Goal: Transaction & Acquisition: Purchase product/service

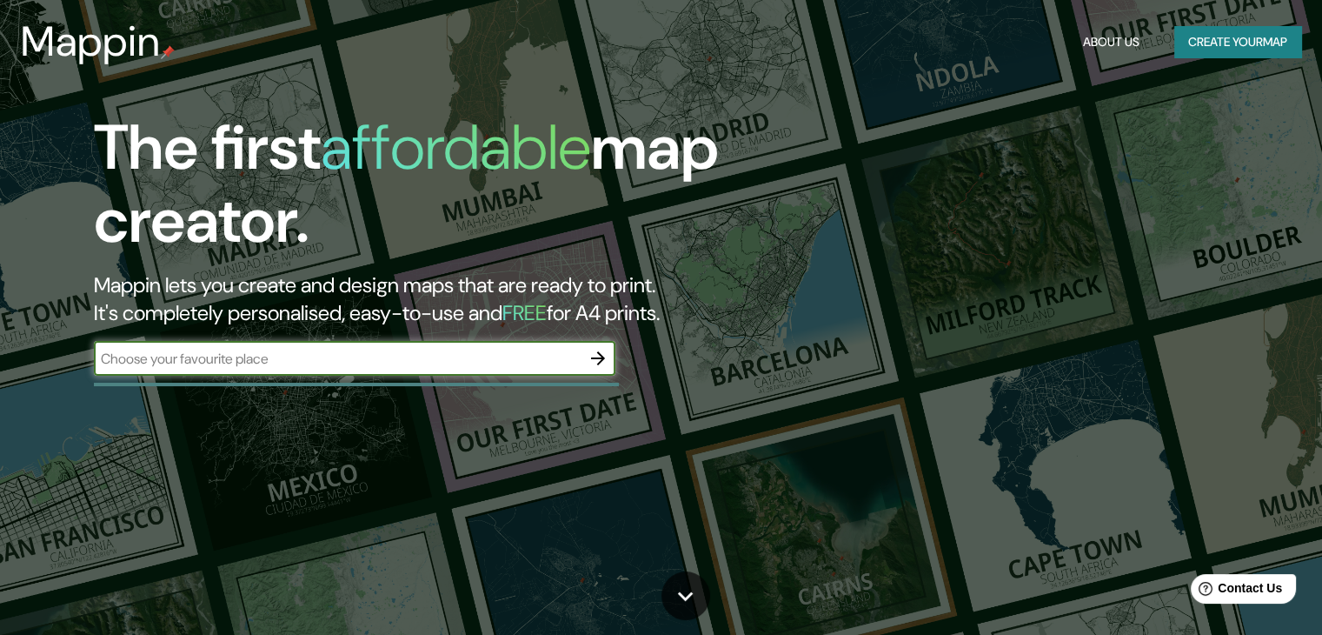
click at [1272, 44] on button "Create your map" at bounding box center [1237, 42] width 127 height 32
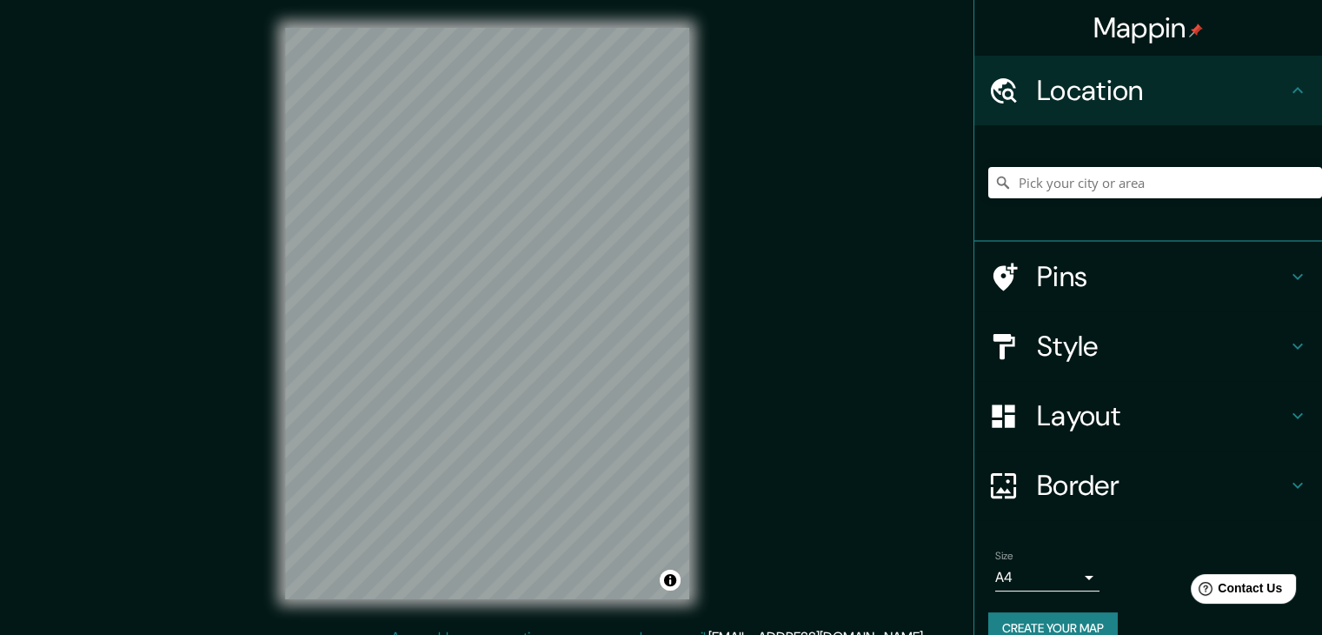
click at [1161, 73] on h4 "Location" at bounding box center [1162, 90] width 250 height 35
click at [1120, 173] on input "Pick your city or area" at bounding box center [1155, 182] width 334 height 31
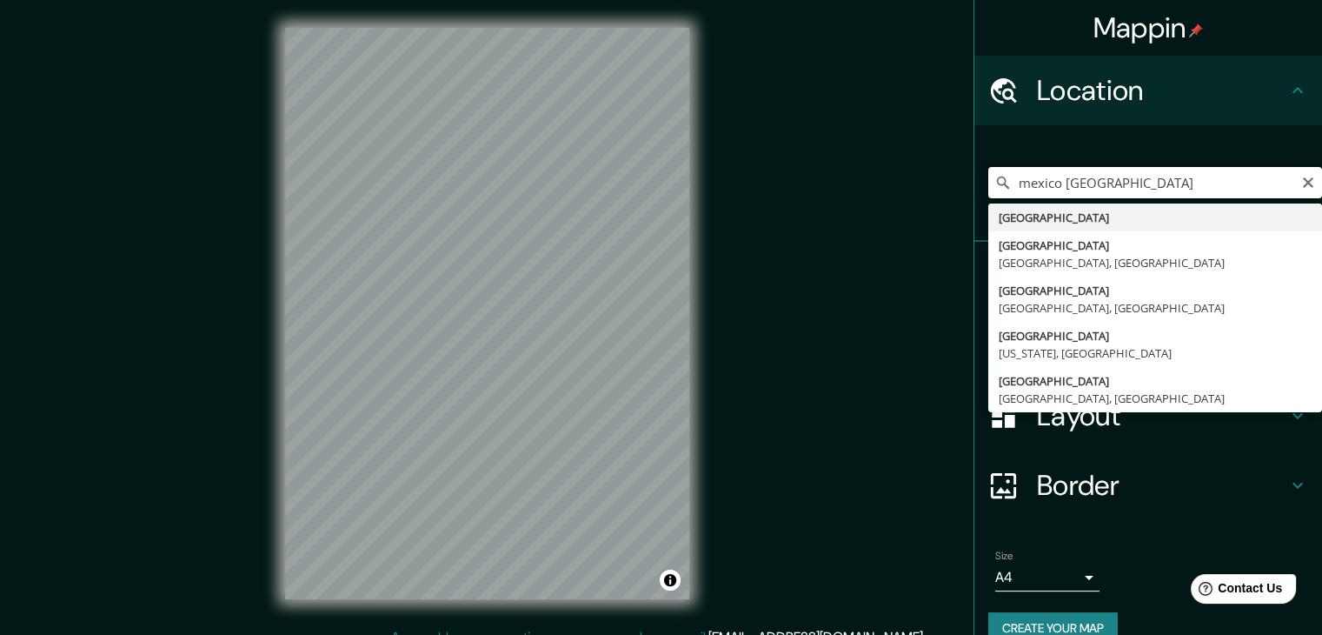
type input "mexico monterrey"
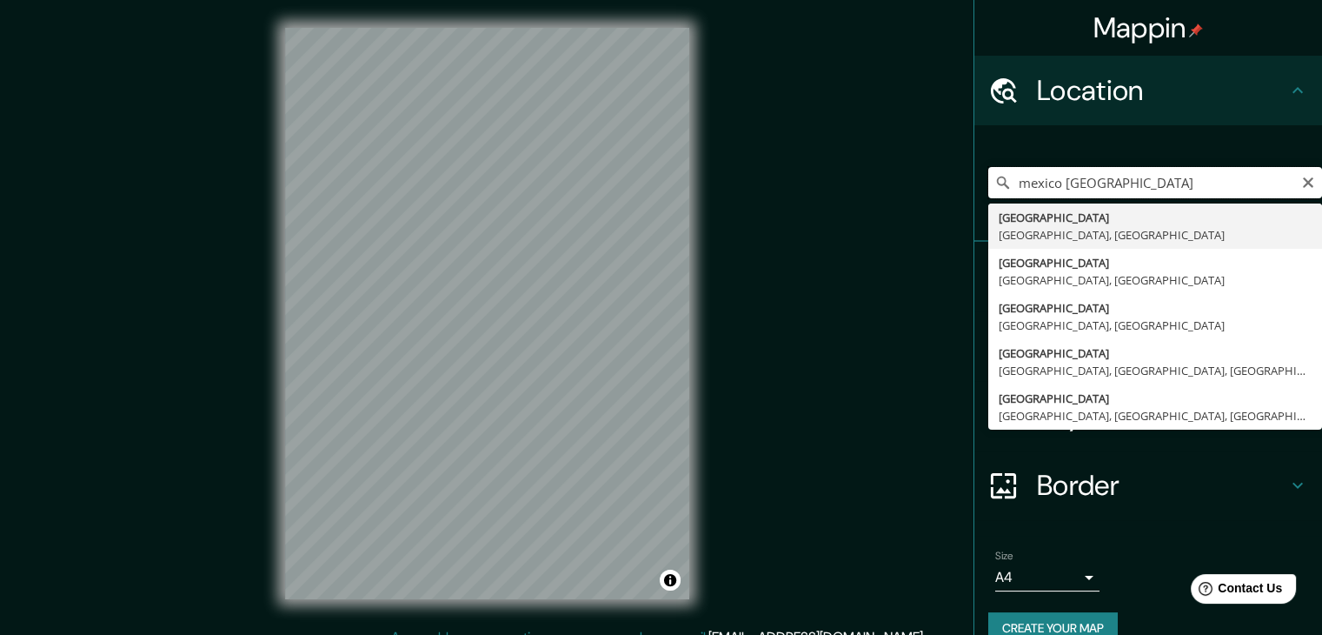
drag, startPoint x: 1132, startPoint y: 182, endPoint x: 898, endPoint y: 189, distance: 233.9
click at [898, 189] on div "Mappin Location mexico monterrey Calle México 64040 Monterrey, Nuevo León, Méxi…" at bounding box center [661, 327] width 1322 height 655
type input "[GEOGRAPHIC_DATA][PERSON_NAME], [GEOGRAPHIC_DATA], [GEOGRAPHIC_DATA]"
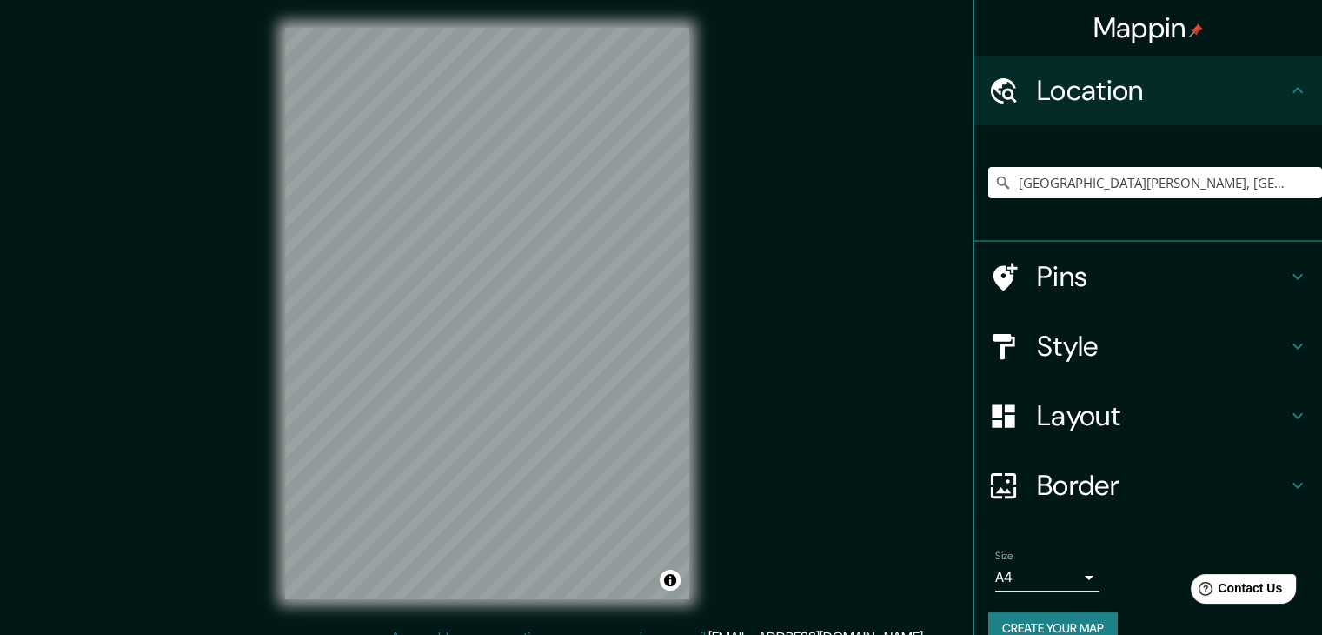
click at [1199, 398] on h4 "Layout" at bounding box center [1162, 415] width 250 height 35
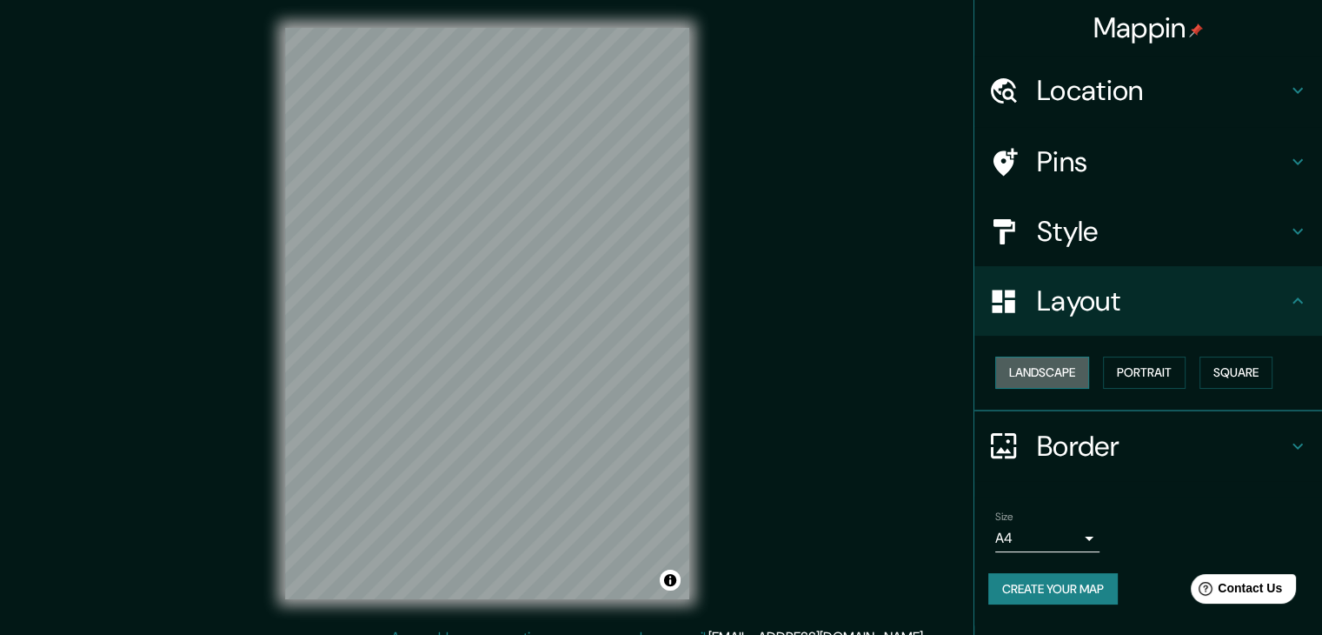
click at [1033, 373] on button "Landscape" at bounding box center [1042, 372] width 94 height 32
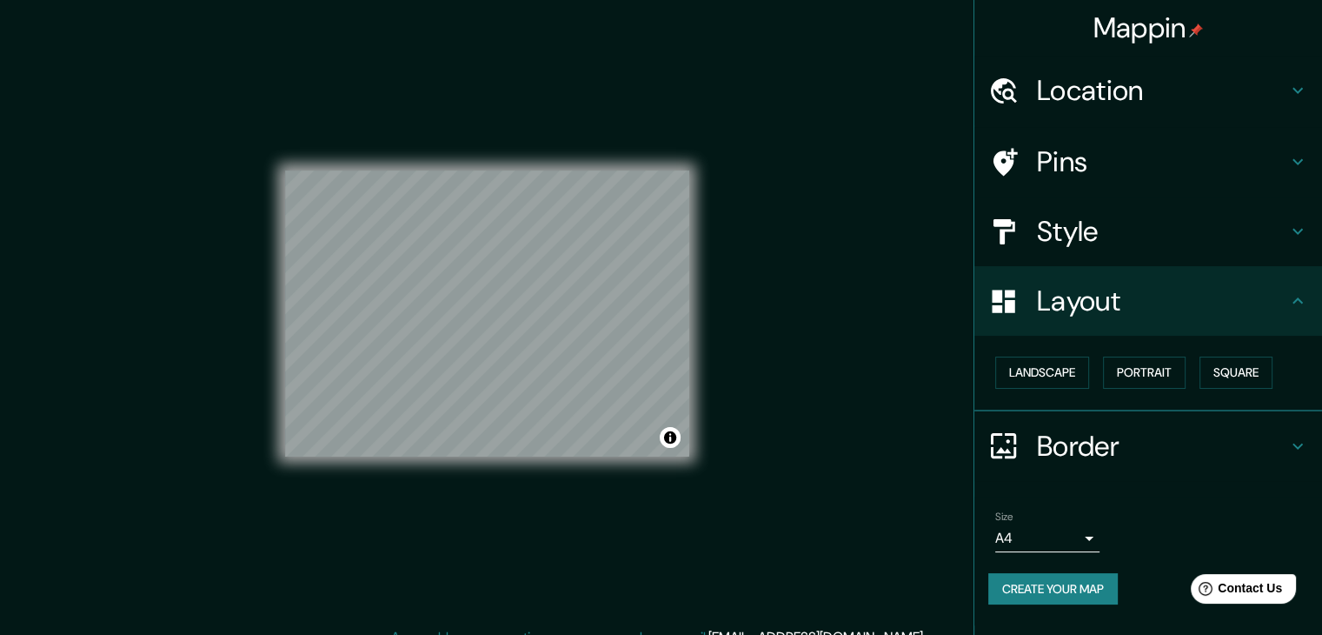
click at [1174, 388] on div "Landscape Portrait Square" at bounding box center [1155, 372] width 334 height 46
click at [1172, 383] on button "Portrait" at bounding box center [1144, 372] width 83 height 32
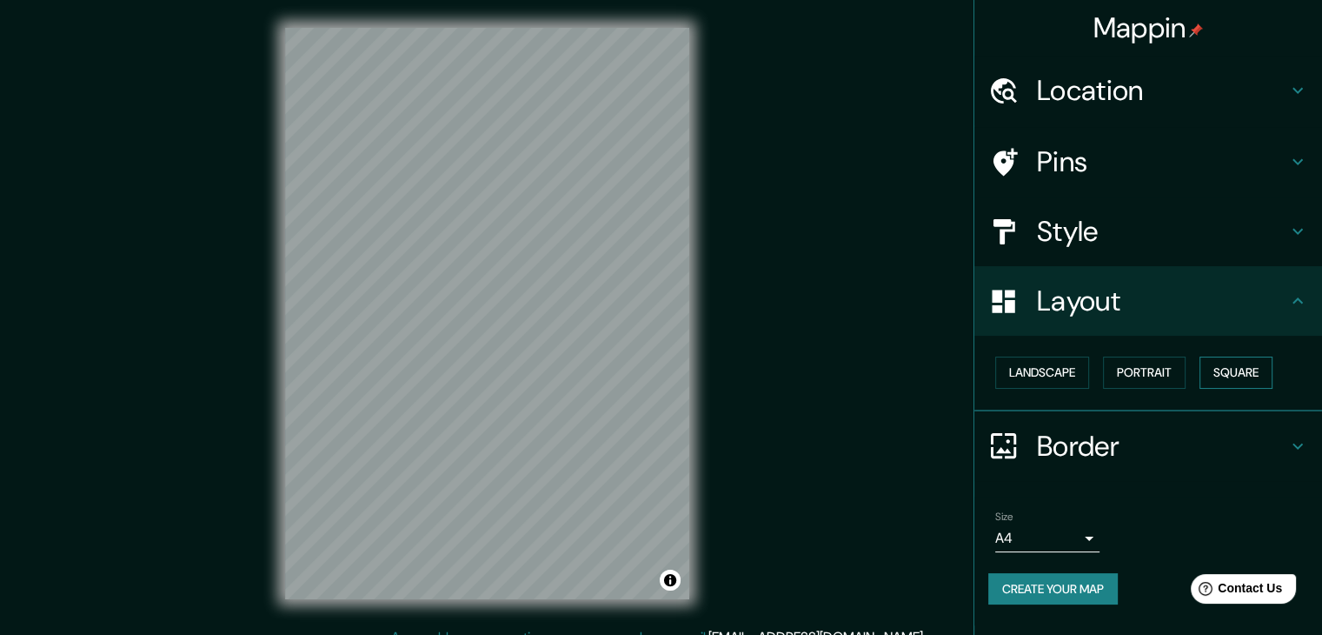
click at [1217, 370] on button "Square" at bounding box center [1235, 372] width 73 height 32
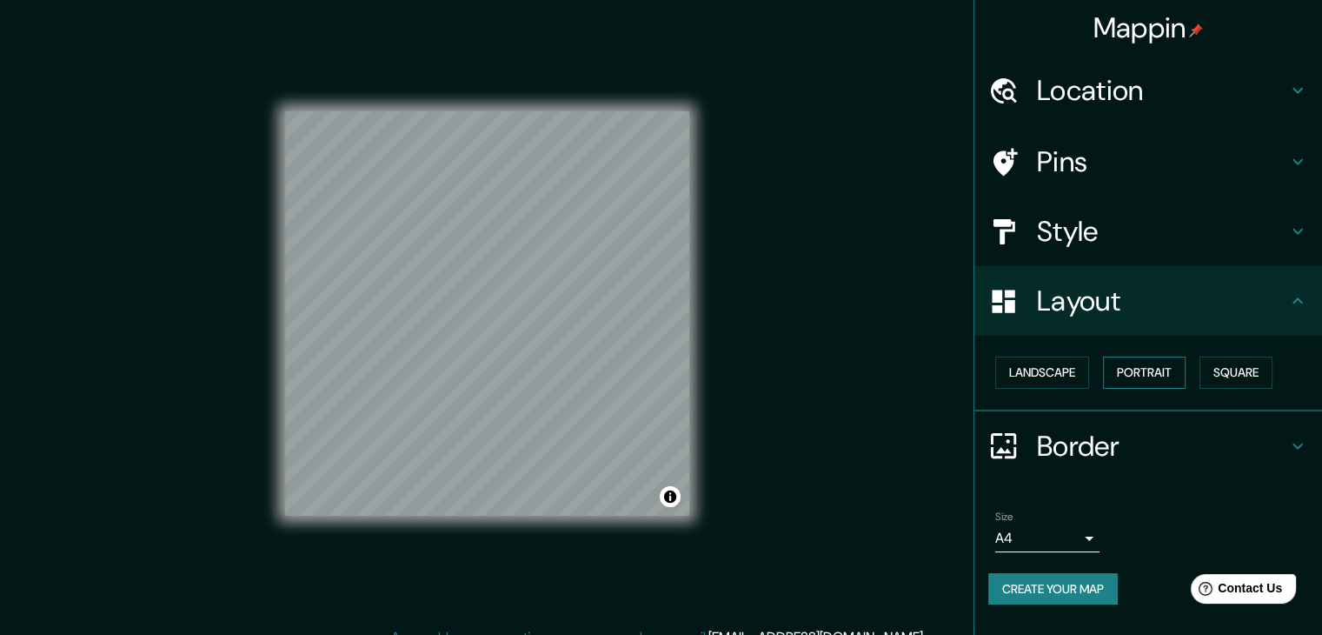
click at [1136, 366] on button "Portrait" at bounding box center [1144, 372] width 83 height 32
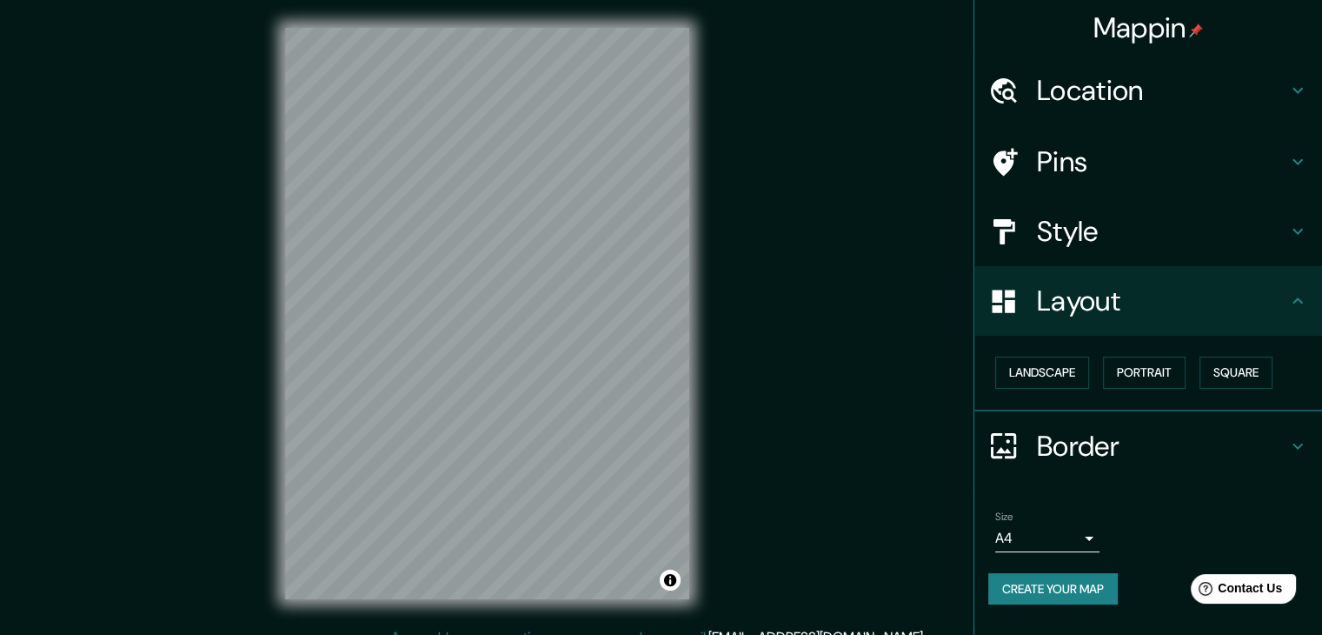
click at [1034, 210] on div "Style" at bounding box center [1148, 231] width 348 height 70
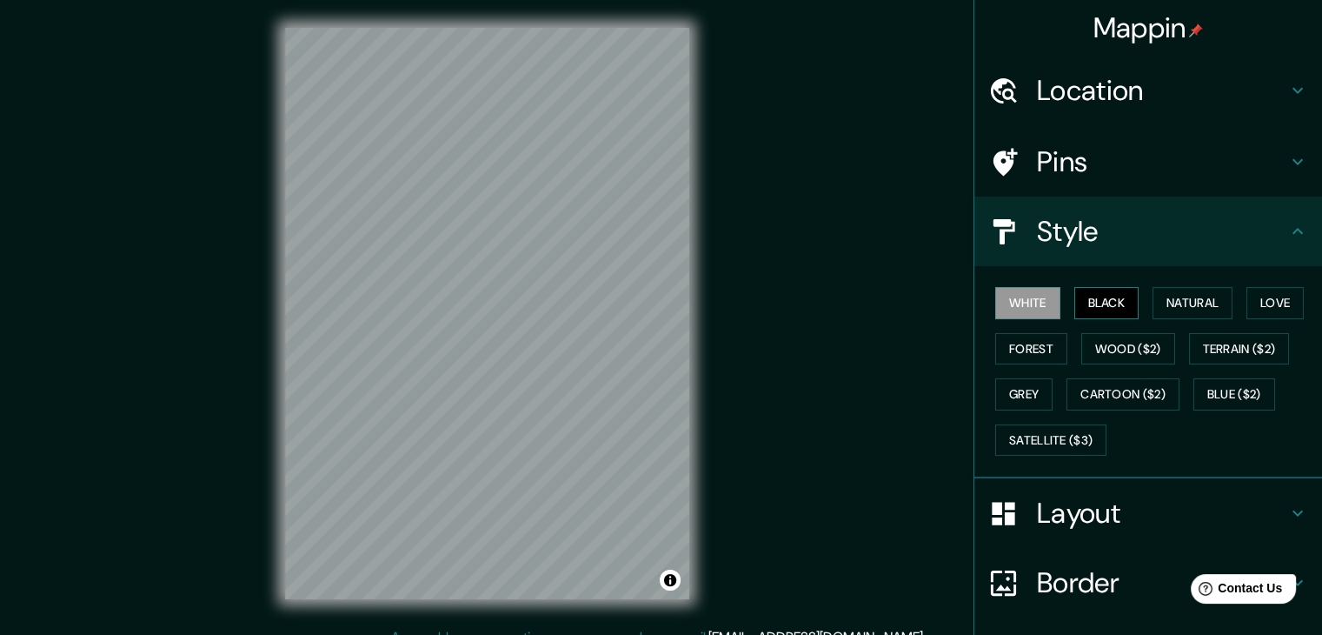
click at [1107, 303] on button "Black" at bounding box center [1106, 303] width 65 height 32
click at [1179, 302] on button "Natural" at bounding box center [1193, 303] width 80 height 32
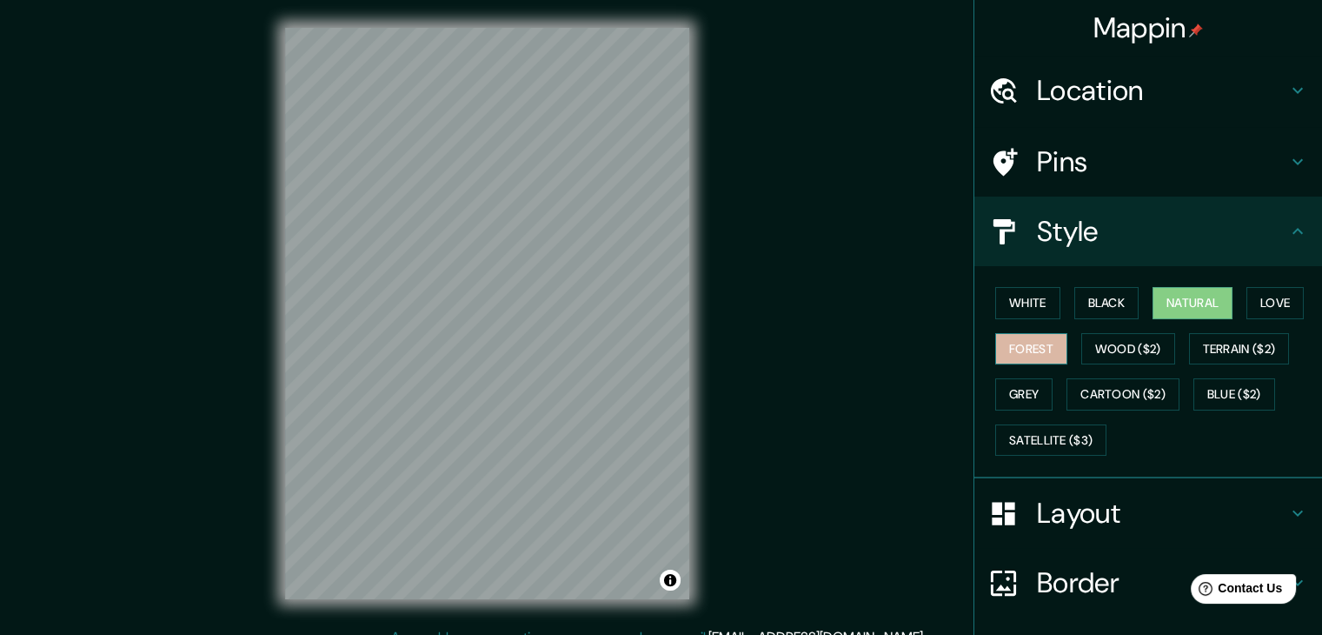
click at [1005, 344] on button "Forest" at bounding box center [1031, 349] width 72 height 32
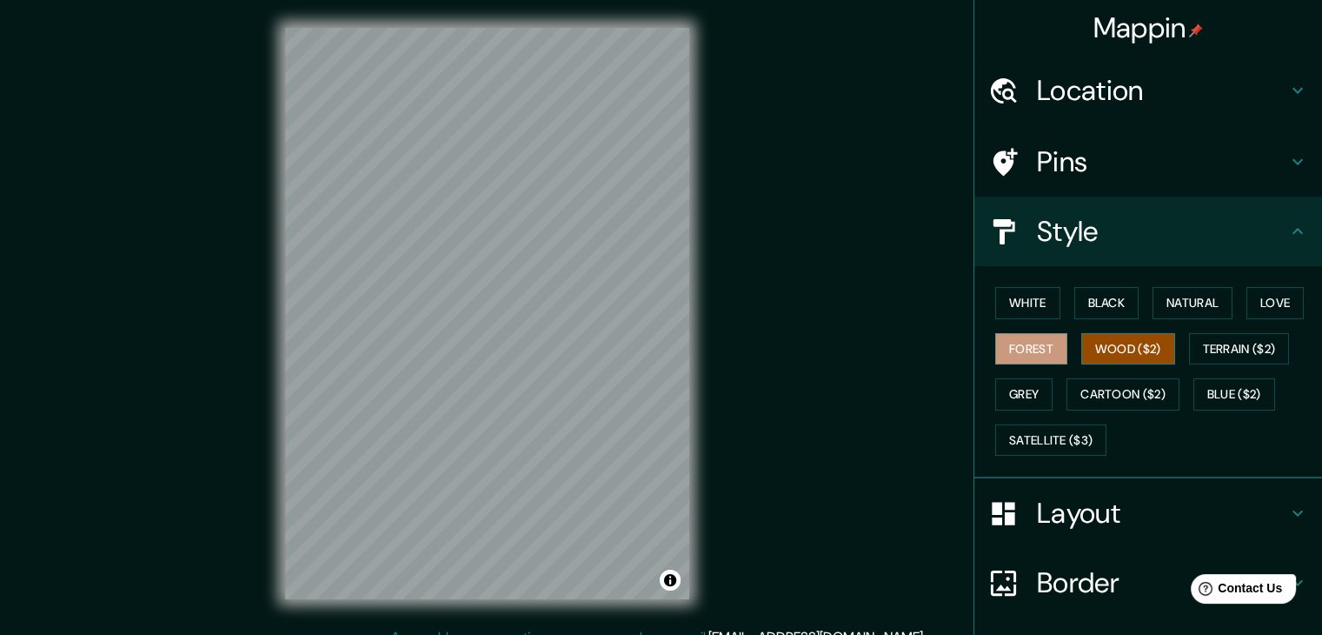
click at [1138, 348] on button "Wood ($2)" at bounding box center [1128, 349] width 94 height 32
click at [1224, 339] on button "Terrain ($2)" at bounding box center [1239, 349] width 101 height 32
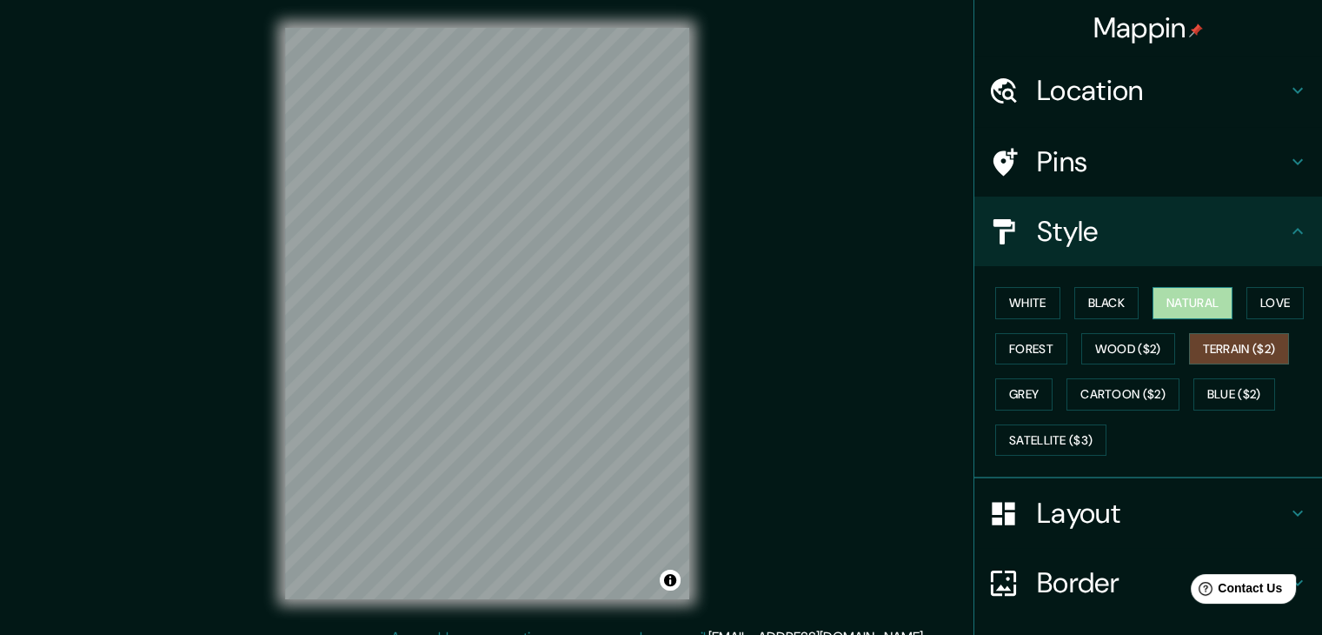
click at [1203, 295] on button "Natural" at bounding box center [1193, 303] width 80 height 32
click at [1254, 296] on button "Love" at bounding box center [1274, 303] width 57 height 32
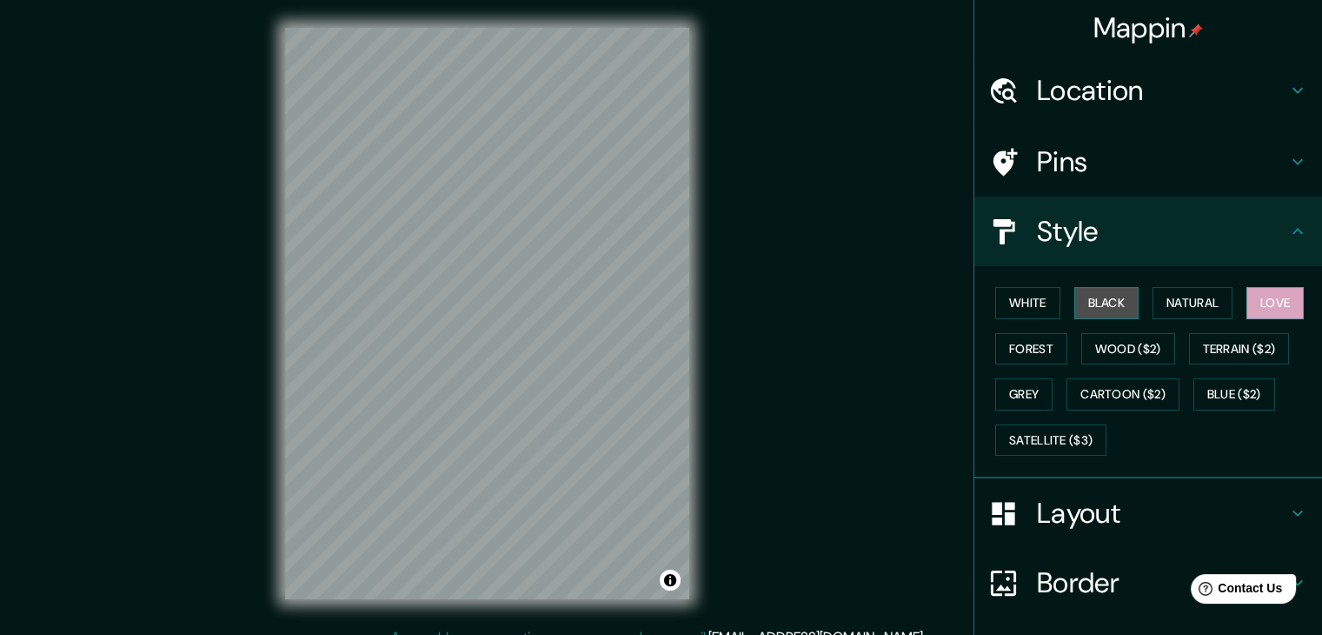
click at [1121, 295] on button "Black" at bounding box center [1106, 303] width 65 height 32
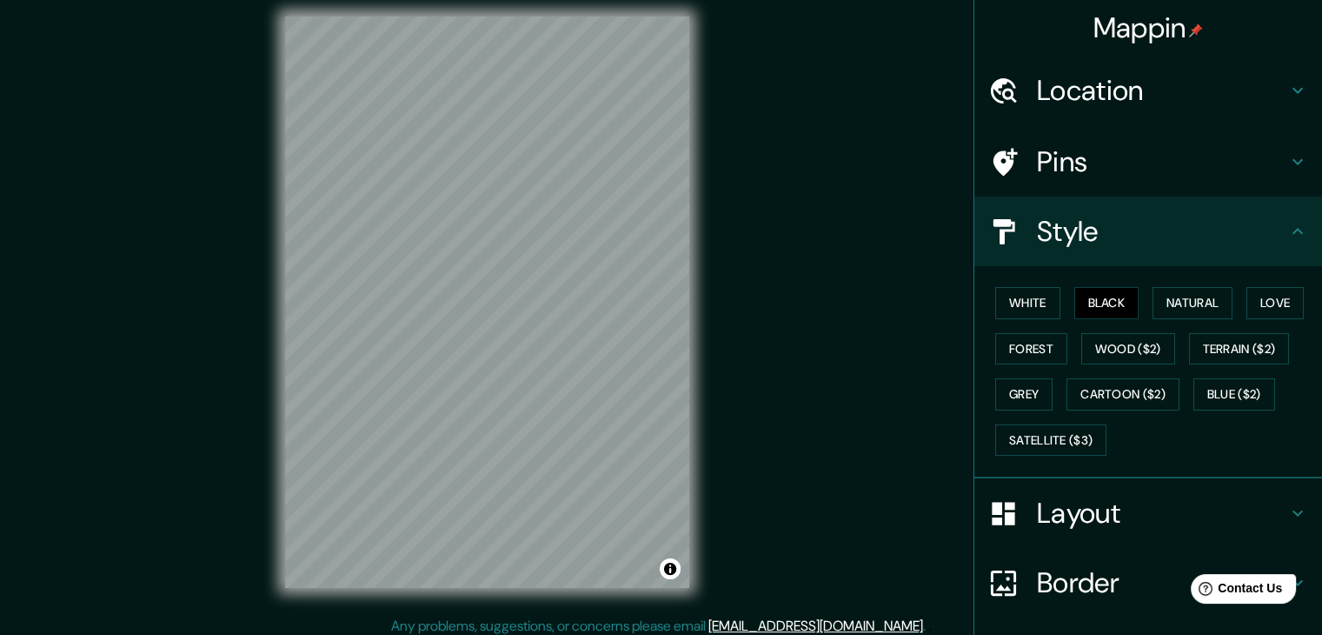
scroll to position [20, 0]
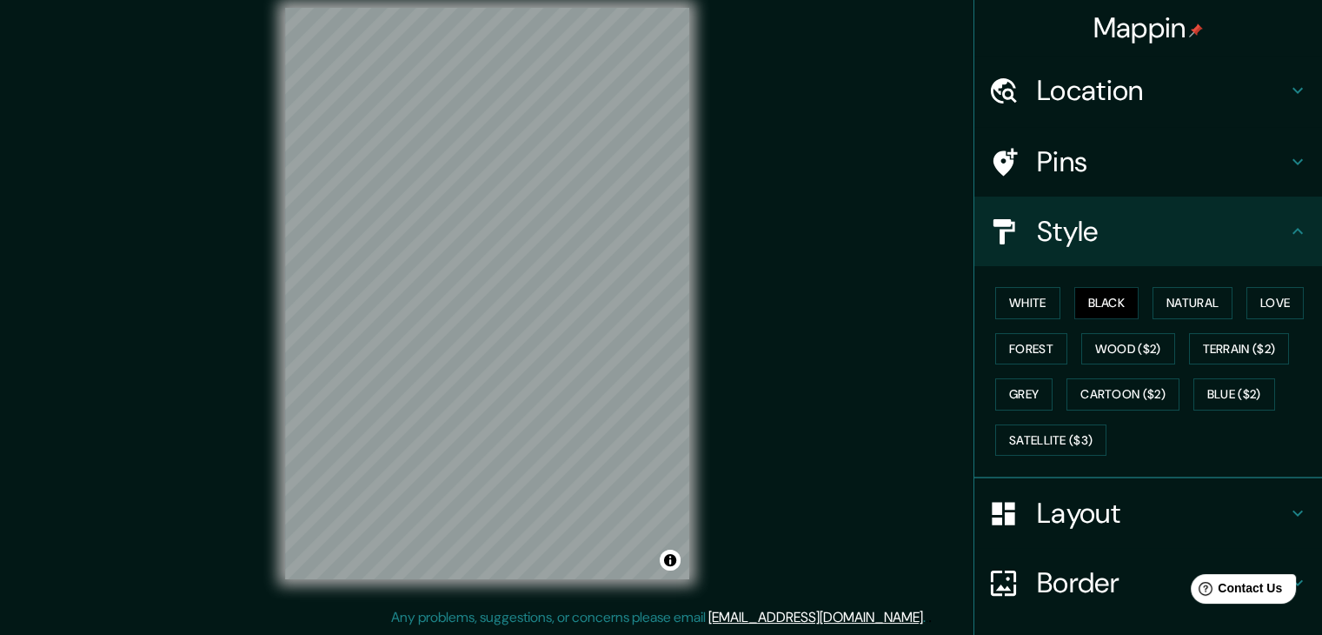
drag, startPoint x: 1048, startPoint y: 83, endPoint x: 1057, endPoint y: 89, distance: 10.1
click at [1050, 83] on h4 "Location" at bounding box center [1162, 90] width 250 height 35
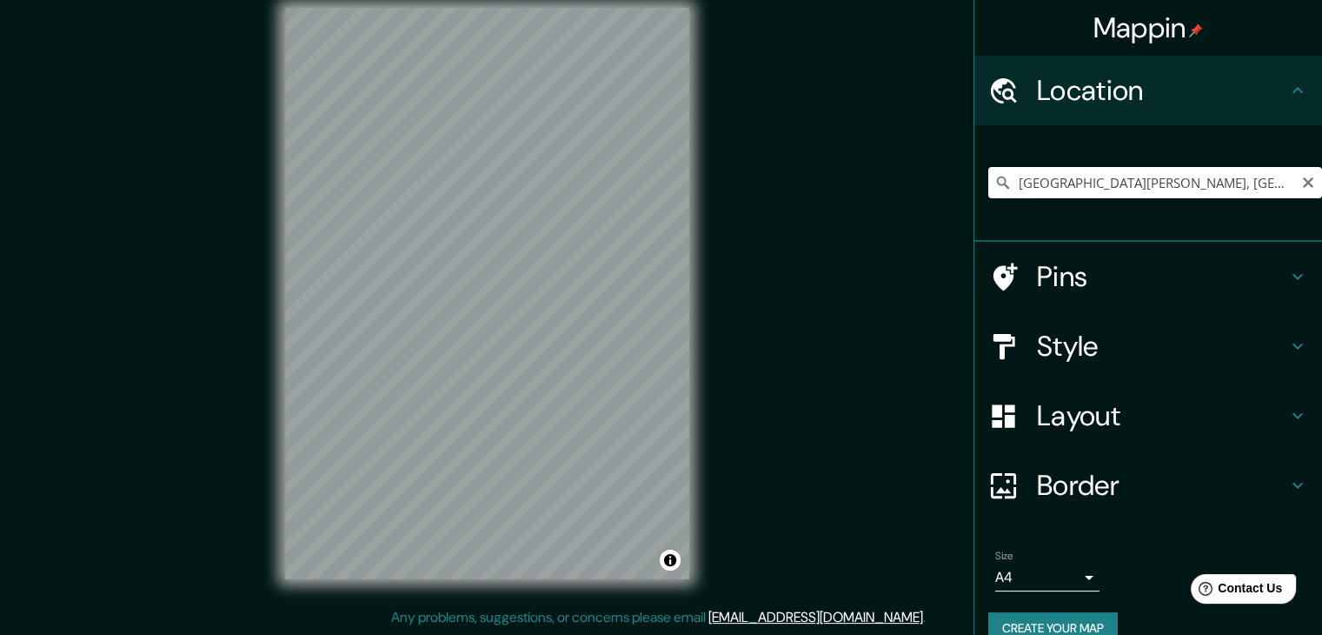
click at [1153, 189] on input "[GEOGRAPHIC_DATA][PERSON_NAME], [GEOGRAPHIC_DATA], [GEOGRAPHIC_DATA]" at bounding box center [1155, 182] width 334 height 31
click at [997, 178] on icon at bounding box center [1003, 182] width 12 height 12
click at [994, 183] on icon at bounding box center [1002, 182] width 17 height 17
click at [1012, 188] on input "[GEOGRAPHIC_DATA][PERSON_NAME], [GEOGRAPHIC_DATA], [GEOGRAPHIC_DATA]" at bounding box center [1155, 182] width 334 height 31
click at [1005, 185] on input "[GEOGRAPHIC_DATA][PERSON_NAME], [GEOGRAPHIC_DATA], [GEOGRAPHIC_DATA]" at bounding box center [1155, 182] width 334 height 31
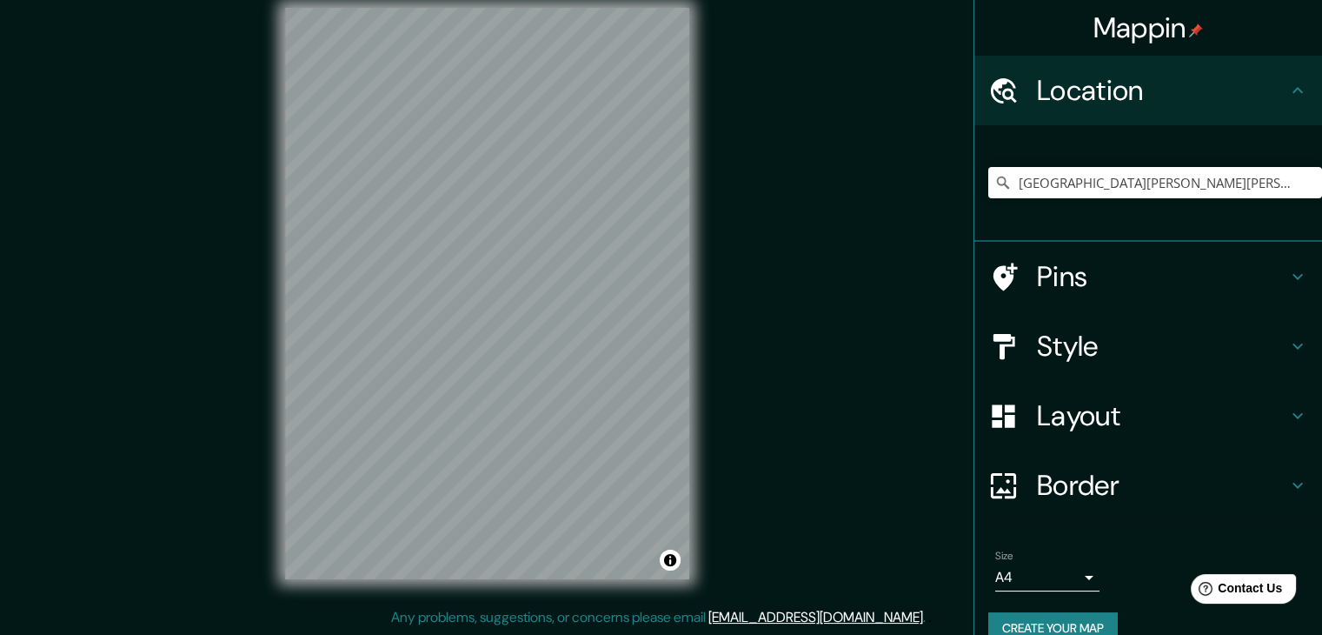
click at [1066, 67] on div "Location" at bounding box center [1148, 91] width 348 height 70
click at [1101, 163] on div "[GEOGRAPHIC_DATA][PERSON_NAME], [GEOGRAPHIC_DATA], [GEOGRAPHIC_DATA]" at bounding box center [1155, 182] width 334 height 87
drag, startPoint x: 1008, startPoint y: 182, endPoint x: 1312, endPoint y: 178, distance: 303.4
click at [1312, 178] on div "Mappin Location Calle Francisco Garza Sada, 64030 Monterrey, Nuevo León, México…" at bounding box center [1147, 317] width 349 height 635
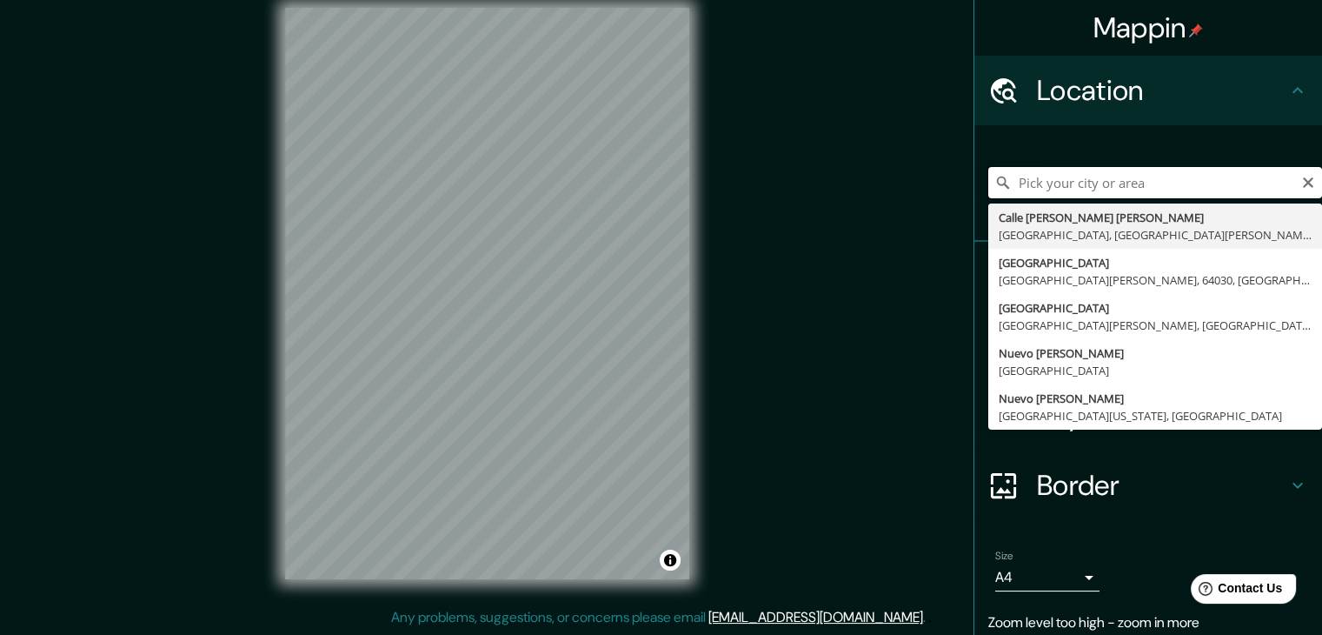
scroll to position [0, 0]
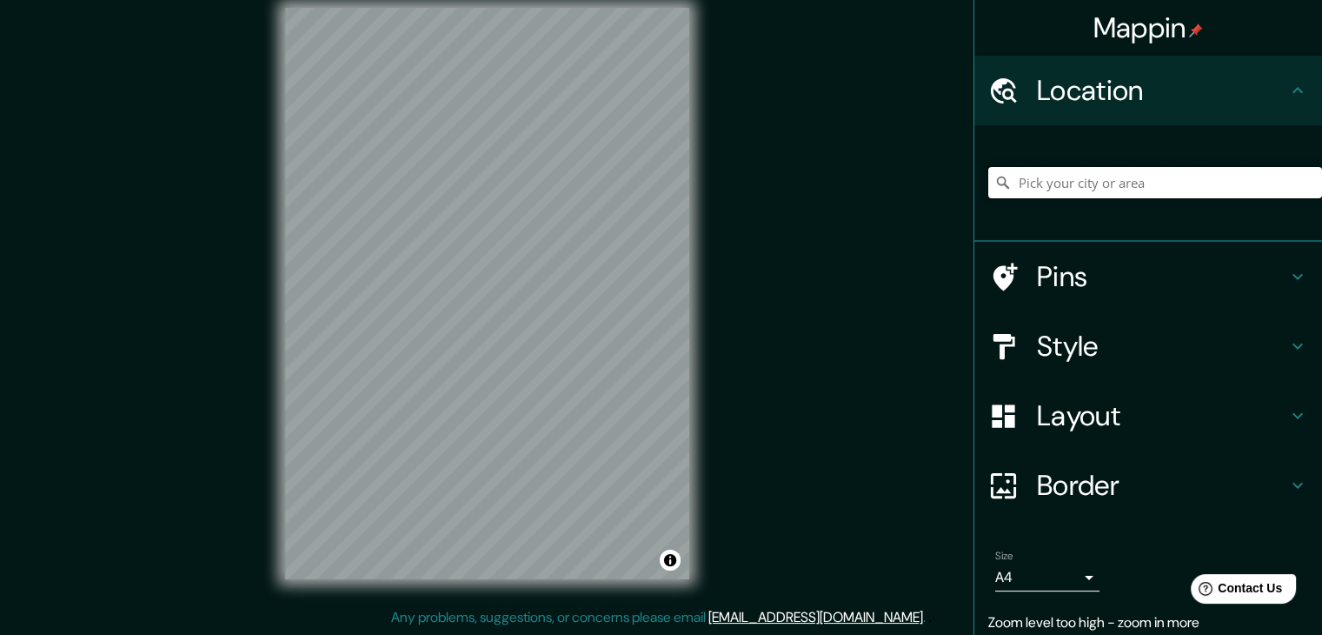
paste input "[GEOGRAPHIC_DATA][PERSON_NAME], [GEOGRAPHIC_DATA], [GEOGRAPHIC_DATA]"
type input "[GEOGRAPHIC_DATA][PERSON_NAME], [GEOGRAPHIC_DATA], [GEOGRAPHIC_DATA]"
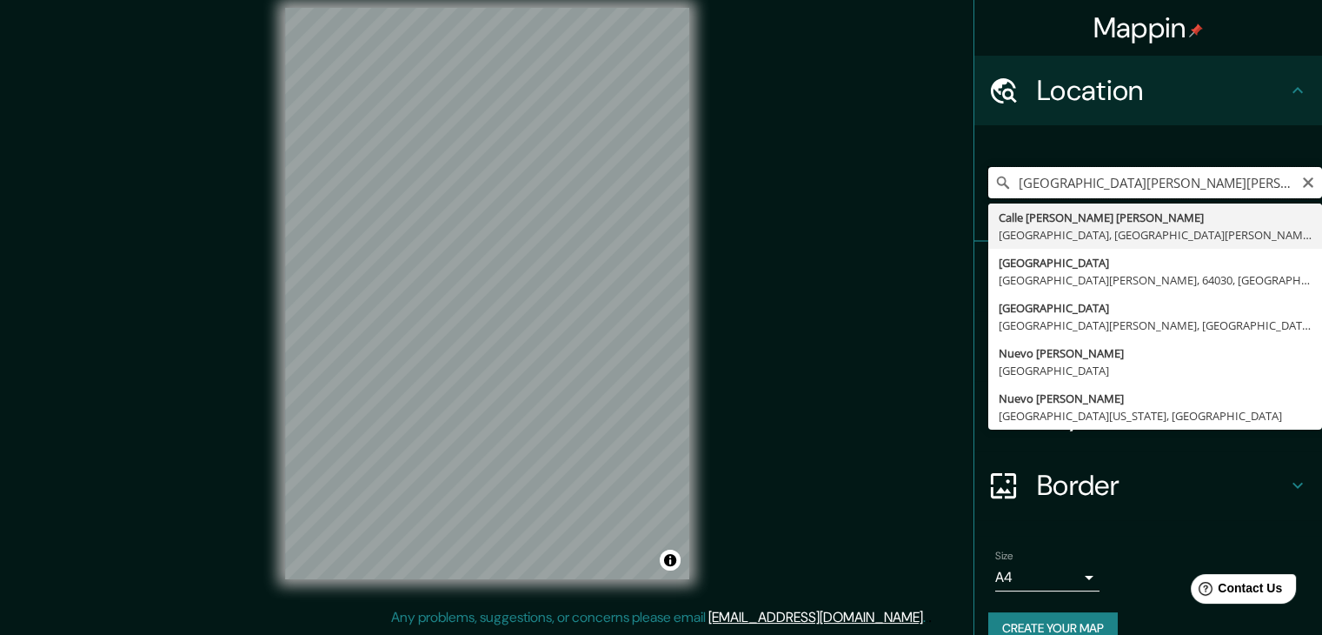
click at [1000, 182] on input "[GEOGRAPHIC_DATA][PERSON_NAME], [GEOGRAPHIC_DATA], [GEOGRAPHIC_DATA]" at bounding box center [1155, 182] width 334 height 31
click at [997, 181] on icon at bounding box center [1002, 182] width 17 height 17
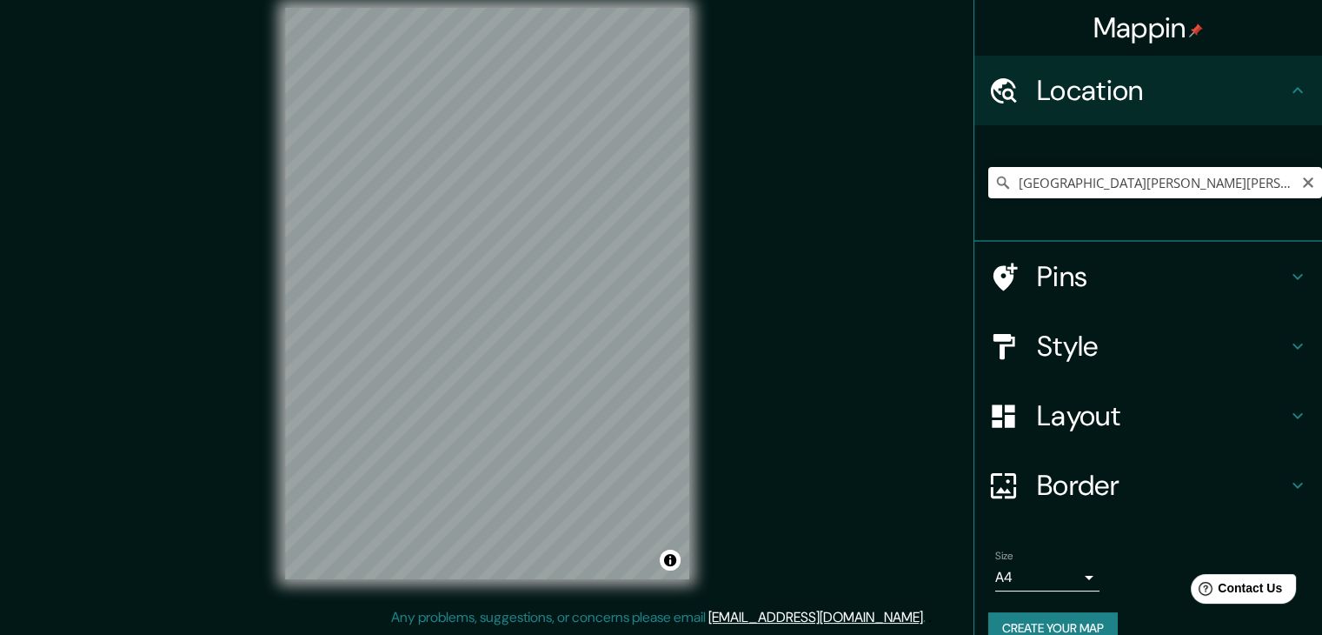
click at [994, 179] on icon at bounding box center [1002, 182] width 17 height 17
click at [1077, 169] on input "[GEOGRAPHIC_DATA][PERSON_NAME], [GEOGRAPHIC_DATA], [GEOGRAPHIC_DATA]" at bounding box center [1155, 182] width 334 height 31
click at [1022, 410] on div at bounding box center [1012, 416] width 49 height 30
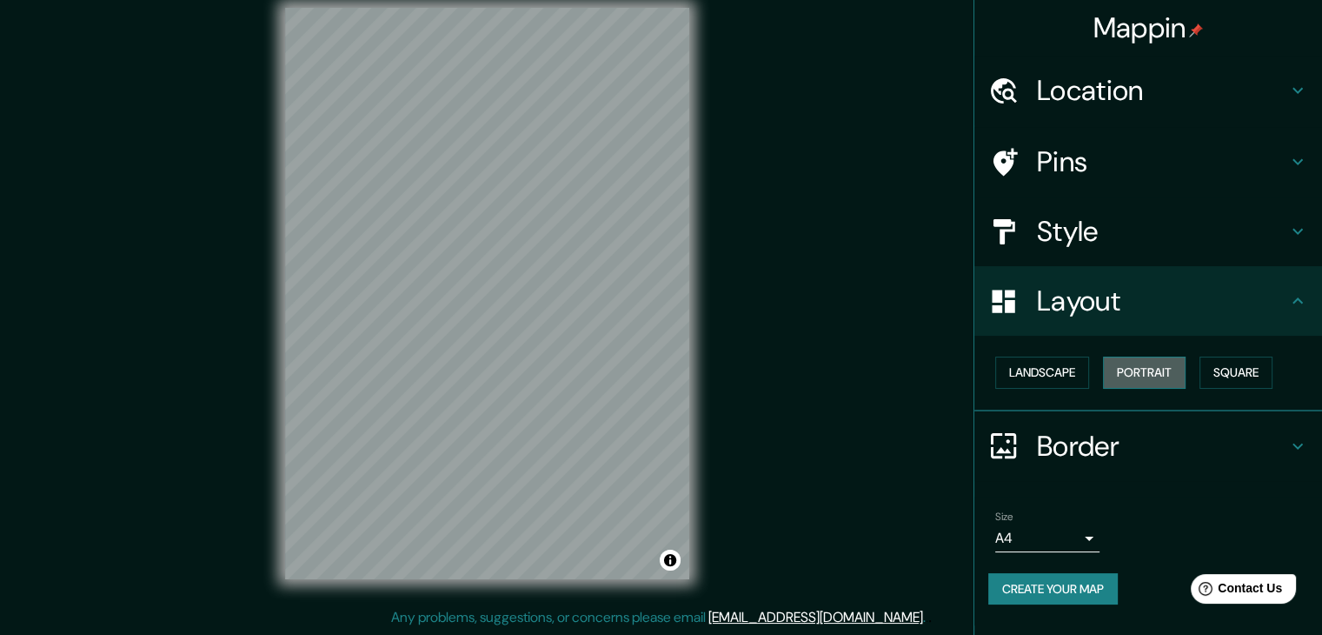
click at [1138, 369] on button "Portrait" at bounding box center [1144, 372] width 83 height 32
click at [1262, 375] on button "Square" at bounding box center [1235, 372] width 73 height 32
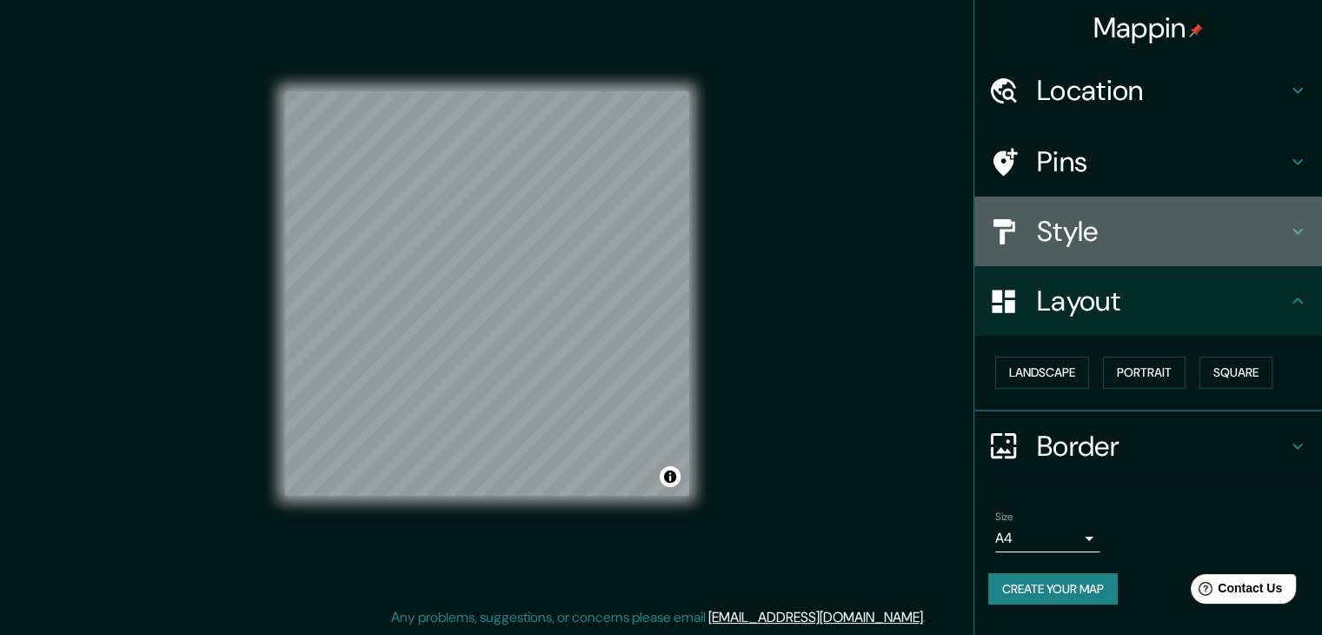
click at [1029, 241] on div at bounding box center [1012, 231] width 49 height 30
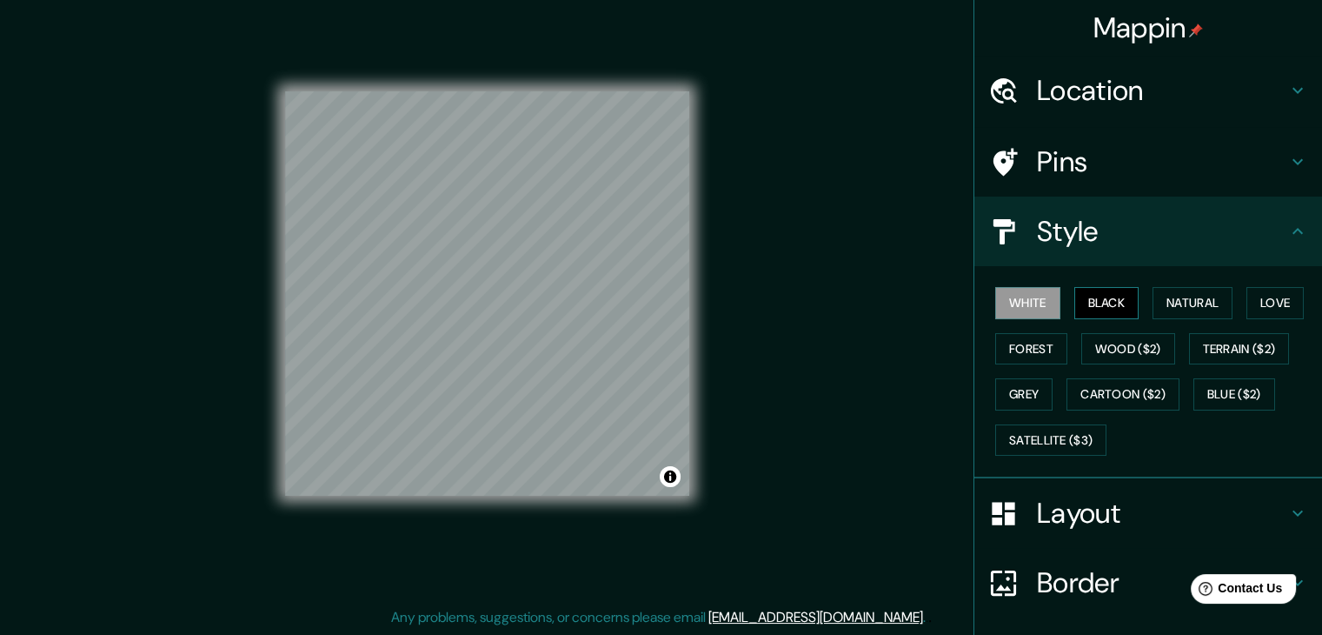
click at [1104, 300] on button "Black" at bounding box center [1106, 303] width 65 height 32
click at [1101, 302] on button "Black" at bounding box center [1106, 303] width 65 height 32
click at [1033, 296] on button "White" at bounding box center [1027, 303] width 65 height 32
click at [1083, 305] on button "Black" at bounding box center [1106, 303] width 65 height 32
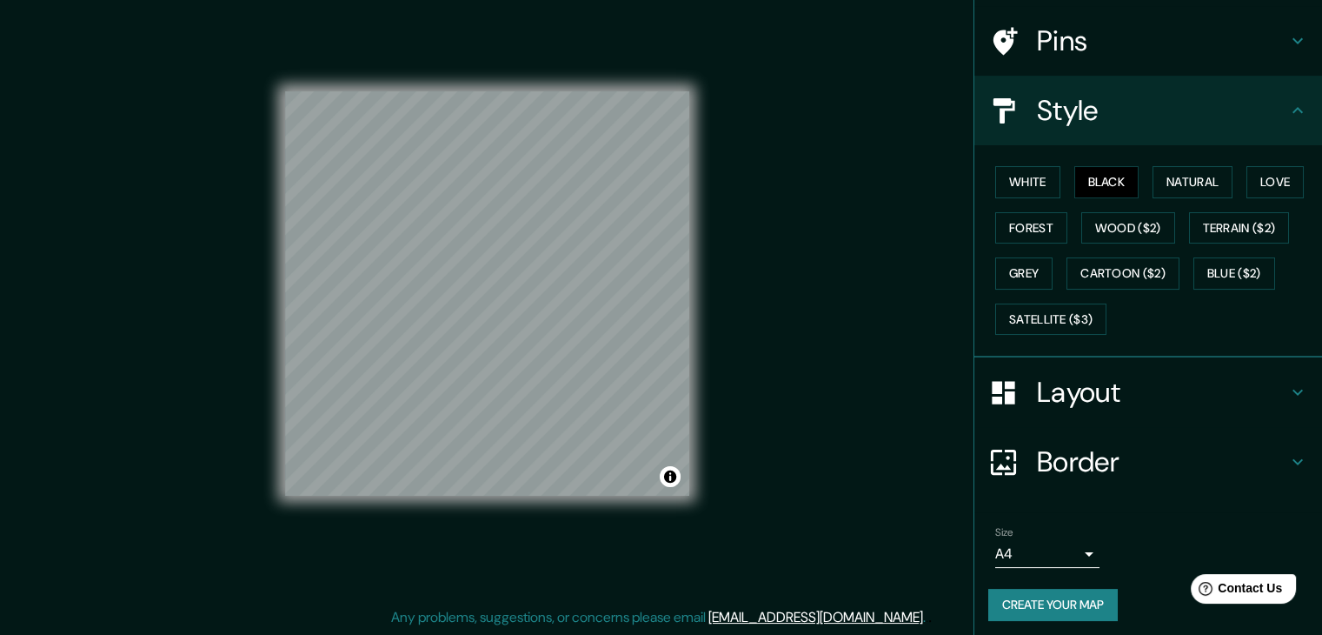
scroll to position [125, 0]
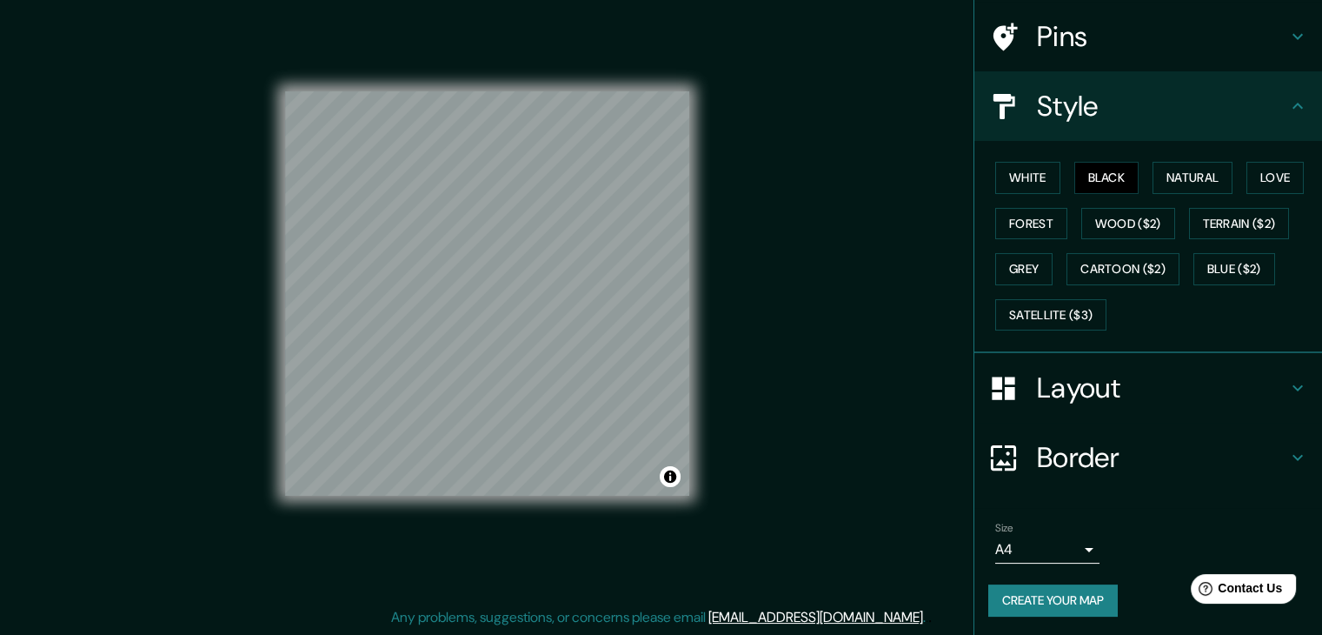
click at [1033, 542] on body "Mappin Location Calle Francisco Garza Sada, 64030 Monterrey, Nuevo León, México…" at bounding box center [661, 297] width 1322 height 635
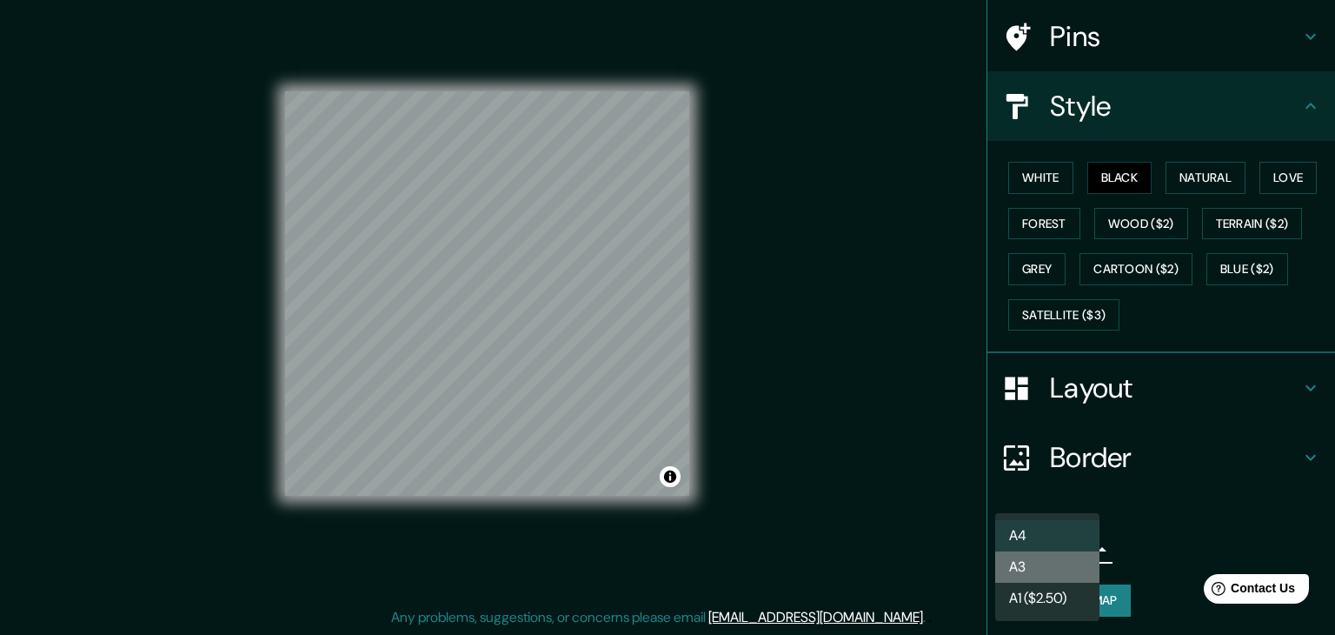
click at [1040, 570] on li "A3" at bounding box center [1047, 566] width 104 height 31
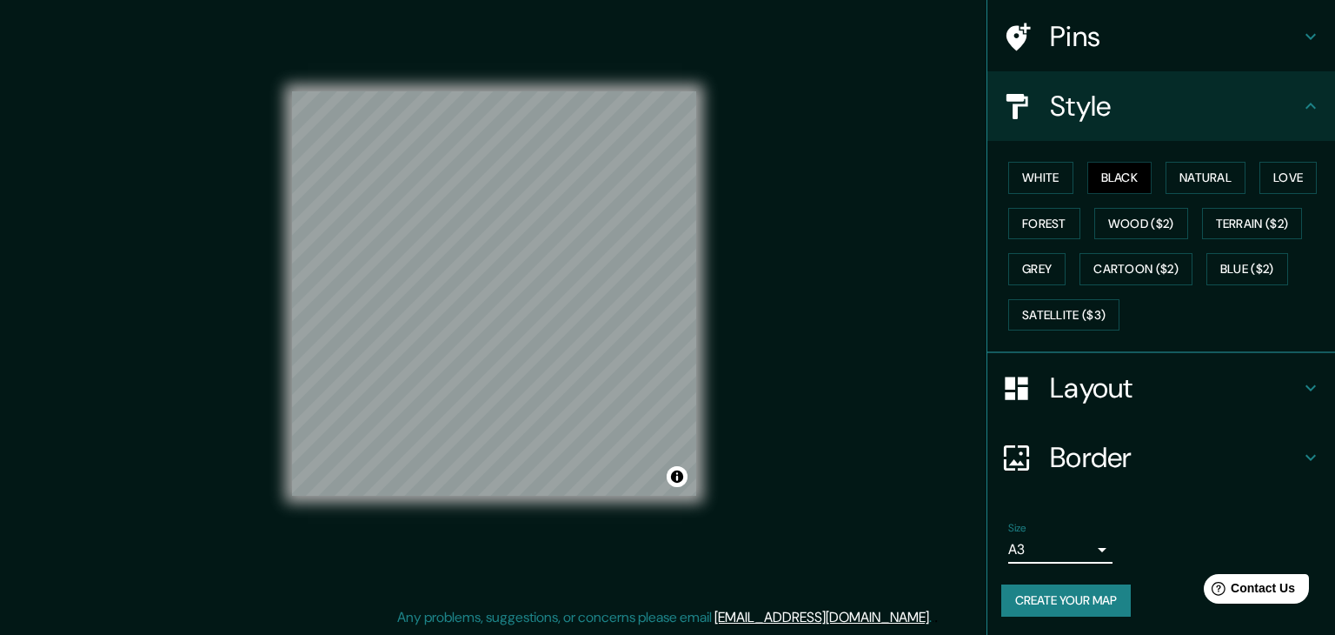
click at [1047, 543] on body "Mappin Location Calle Francisco Garza Sada, 64030 Monterrey, Nuevo León, México…" at bounding box center [667, 297] width 1335 height 635
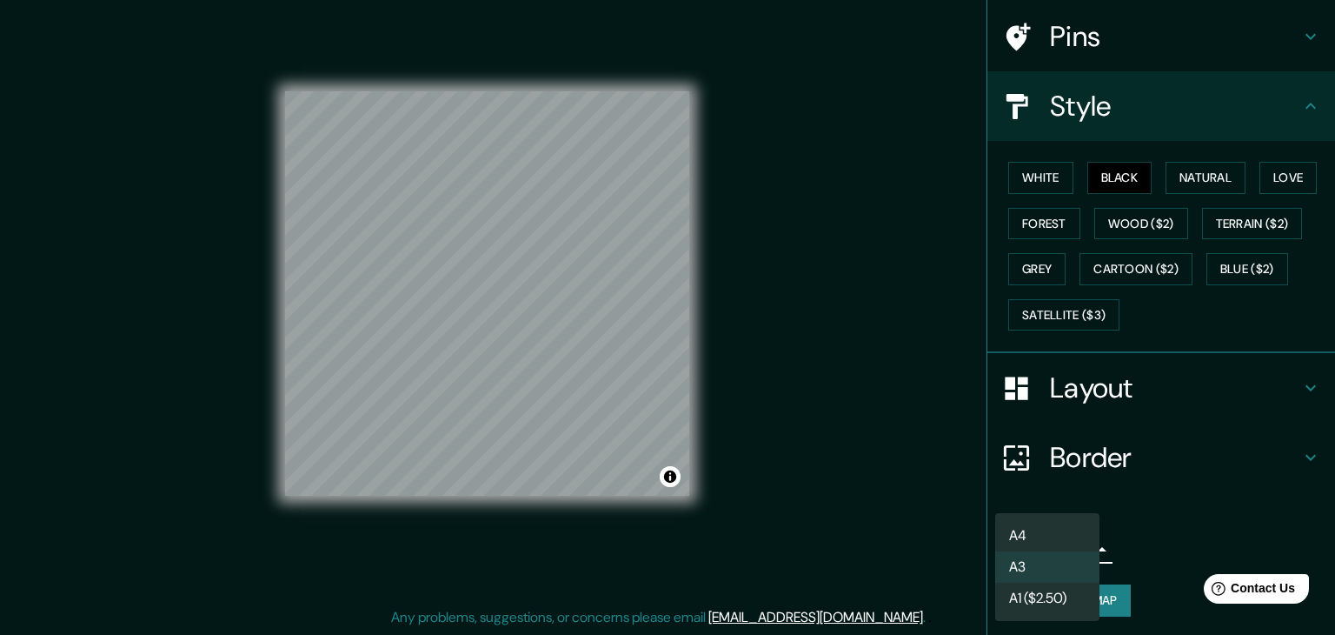
click at [1053, 522] on li "A4" at bounding box center [1047, 535] width 104 height 31
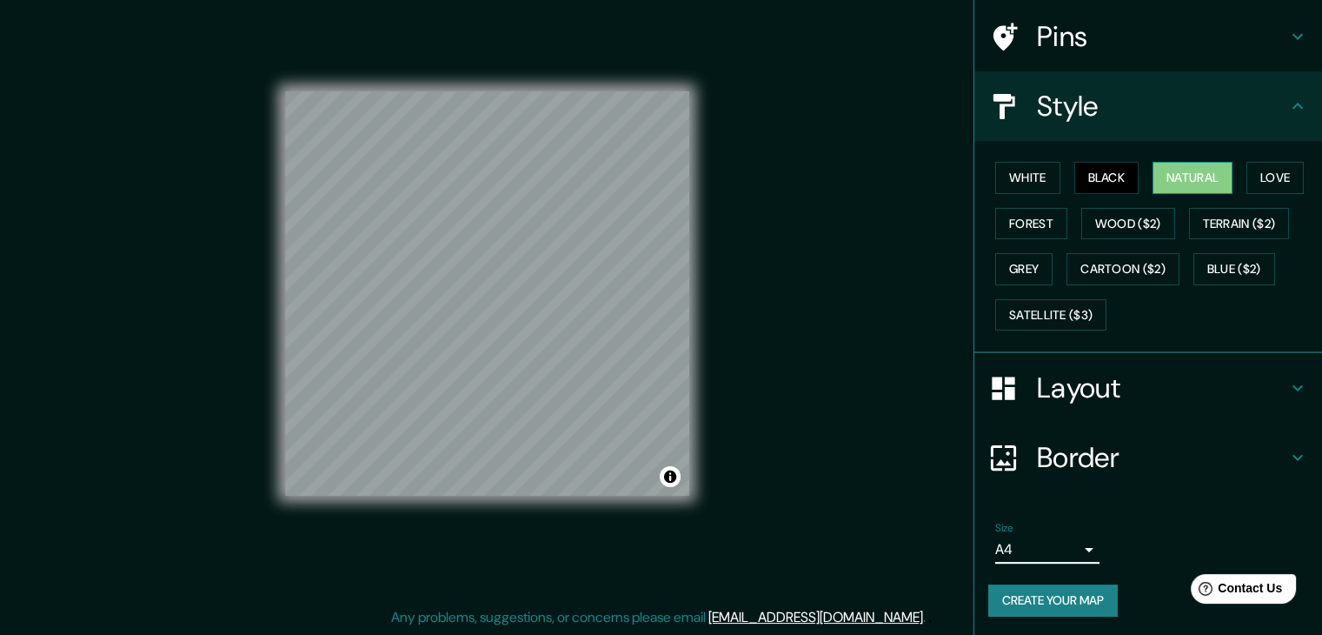
click at [1158, 182] on button "Natural" at bounding box center [1193, 178] width 80 height 32
click at [1269, 175] on button "Love" at bounding box center [1274, 178] width 57 height 32
click at [1088, 186] on button "Black" at bounding box center [1106, 178] width 65 height 32
click at [1015, 181] on button "White" at bounding box center [1027, 178] width 65 height 32
click at [1108, 178] on button "Black" at bounding box center [1106, 178] width 65 height 32
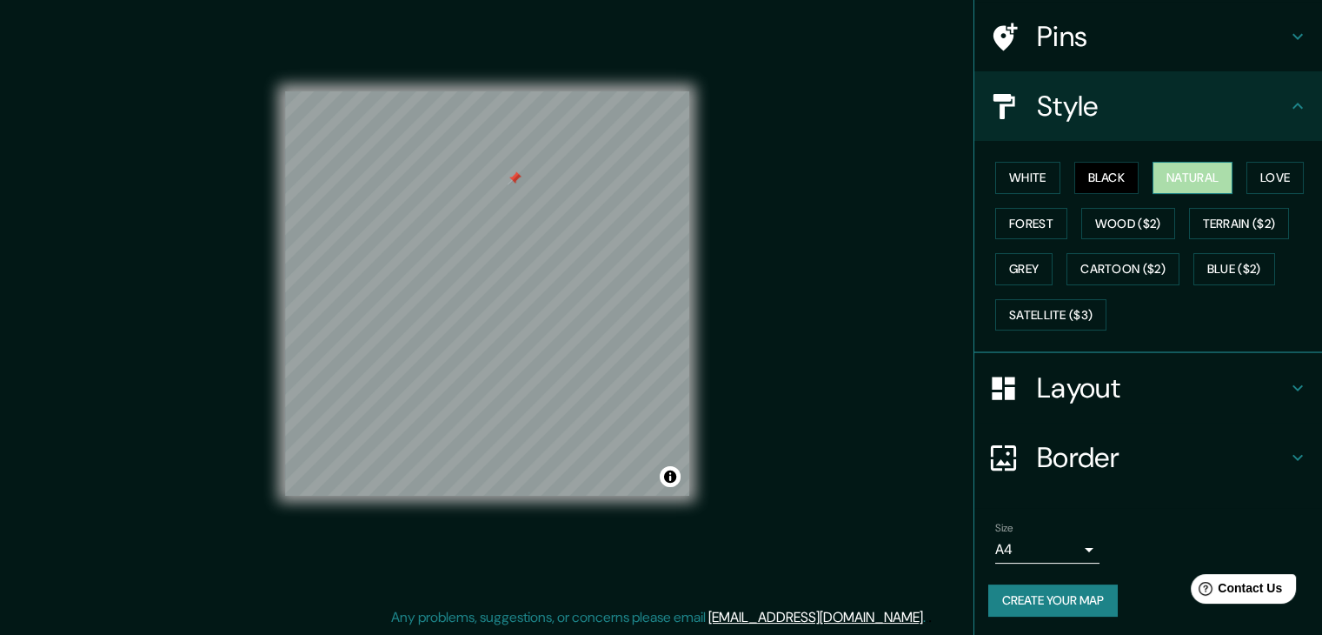
click at [1173, 170] on button "Natural" at bounding box center [1193, 178] width 80 height 32
click at [1286, 179] on button "Love" at bounding box center [1274, 178] width 57 height 32
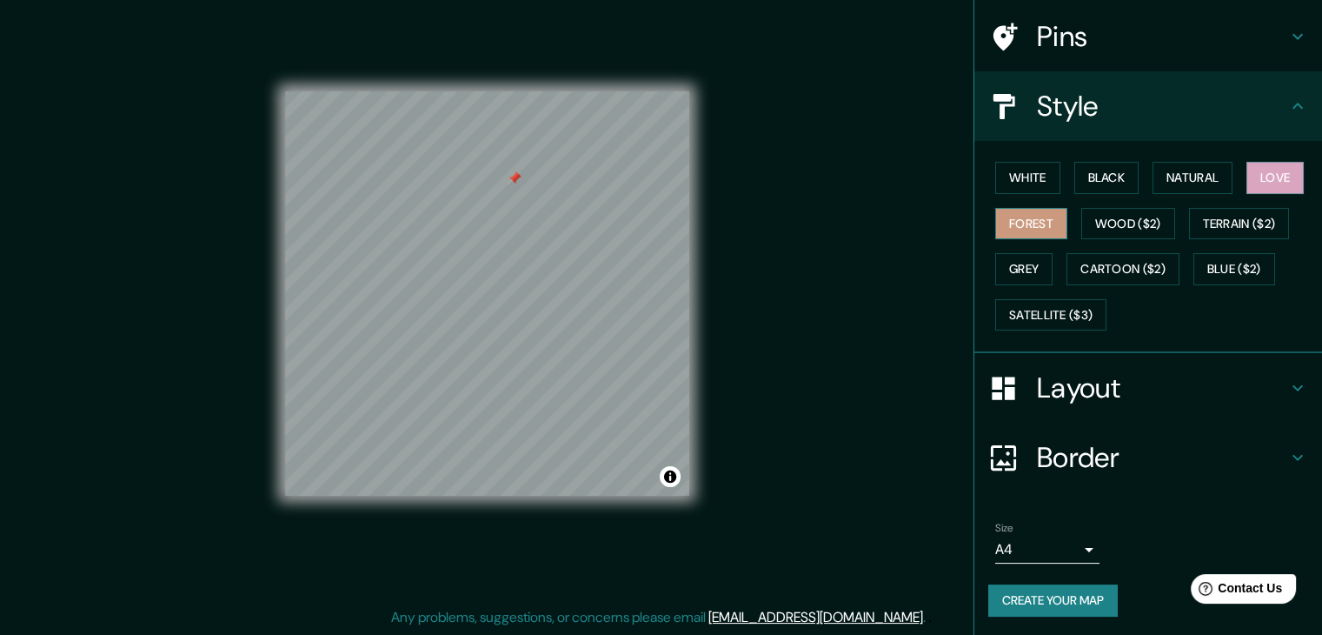
click at [1019, 220] on button "Forest" at bounding box center [1031, 224] width 72 height 32
click at [1109, 225] on button "Wood ($2)" at bounding box center [1128, 224] width 94 height 32
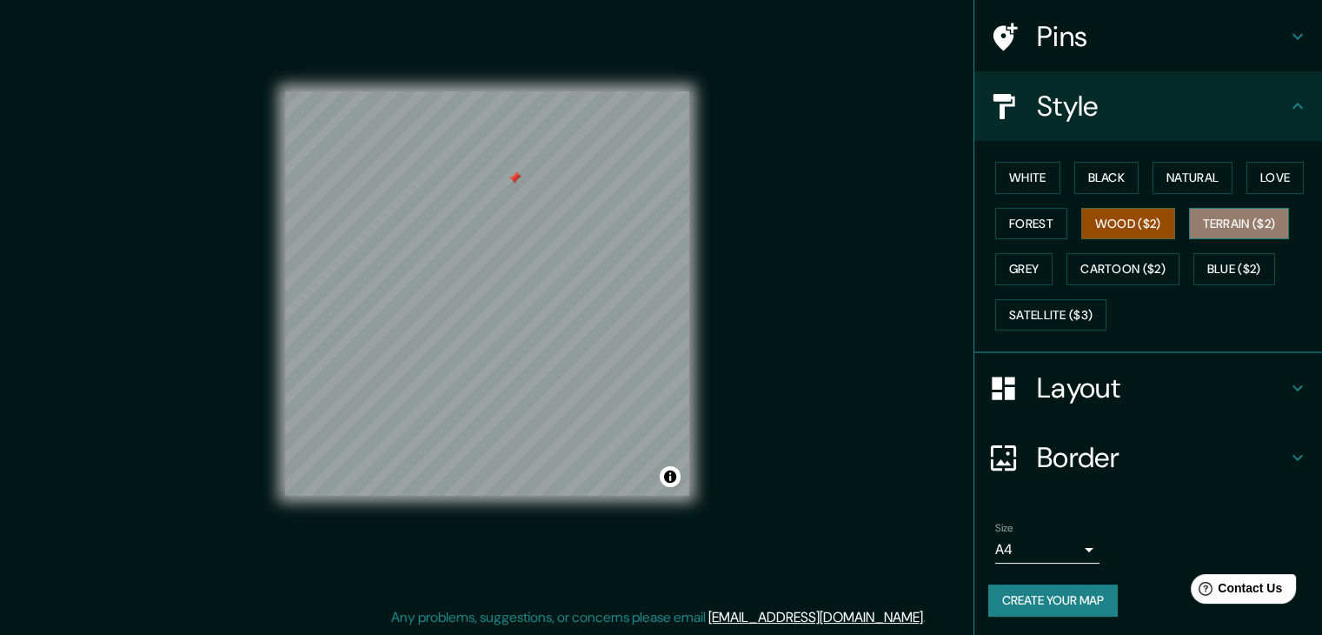
click at [1220, 223] on button "Terrain ($2)" at bounding box center [1239, 224] width 101 height 32
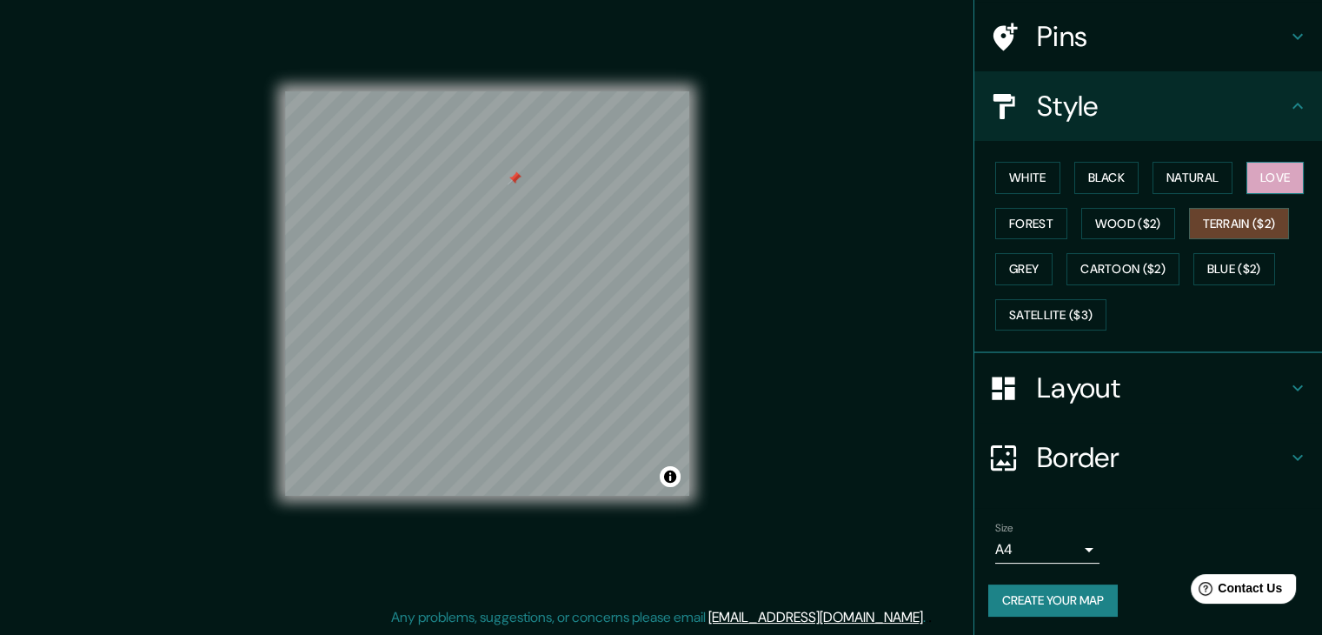
click at [1246, 169] on button "Love" at bounding box center [1274, 178] width 57 height 32
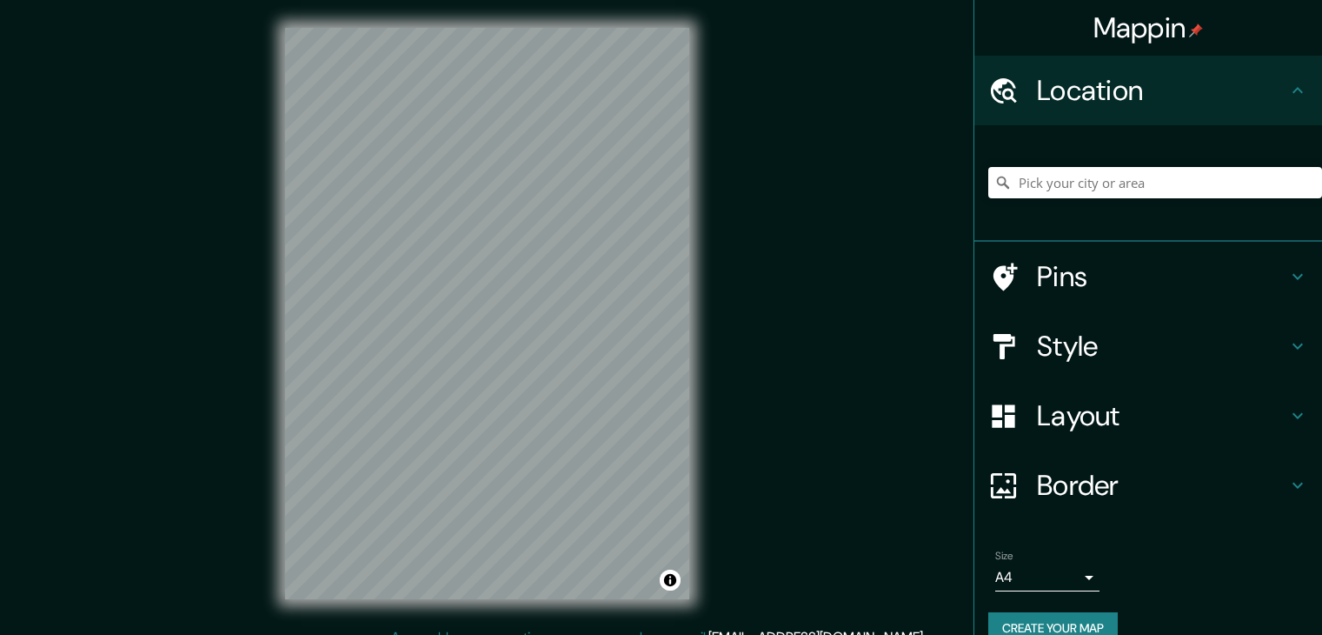
scroll to position [20, 0]
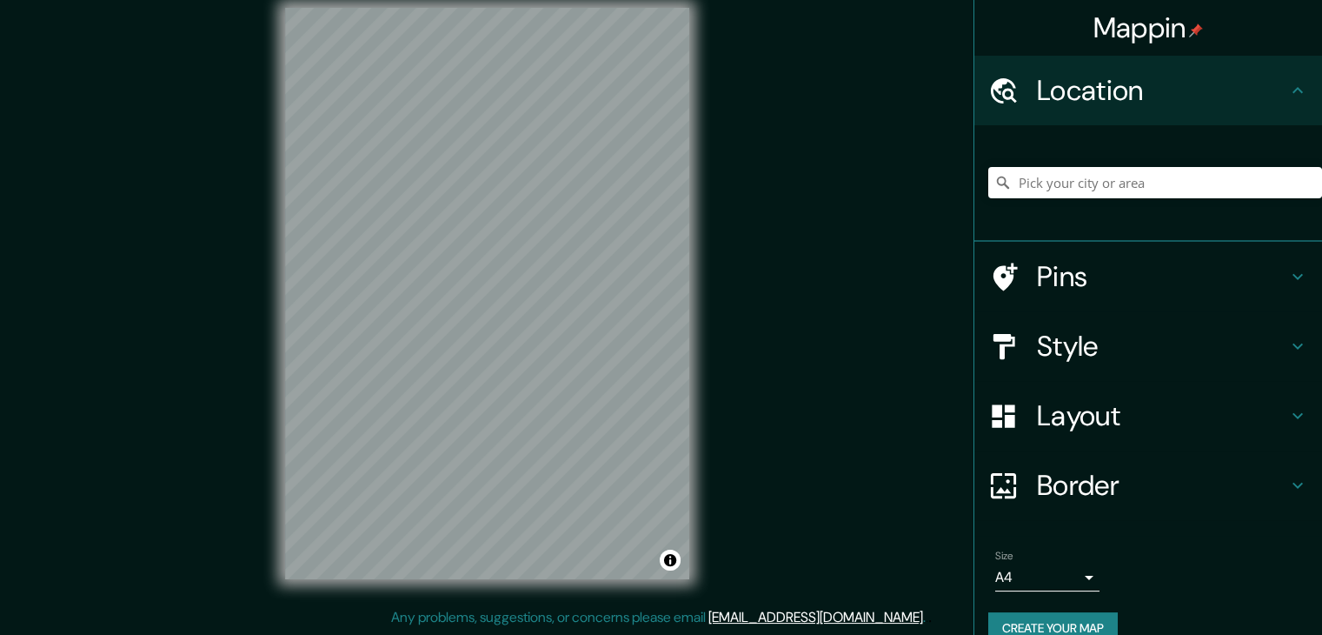
drag, startPoint x: 0, startPoint y: 0, endPoint x: 845, endPoint y: 375, distance: 924.2
click at [845, 375] on div "Mappin Location Pins Style Layout Border Choose a border. Hint : you can make l…" at bounding box center [661, 307] width 1322 height 655
click at [1196, 182] on input "Pick your city or area" at bounding box center [1155, 182] width 334 height 31
paste input "Antigua sede del Colegio de Ingenieros Civiles de [GEOGRAPHIC_DATA]"
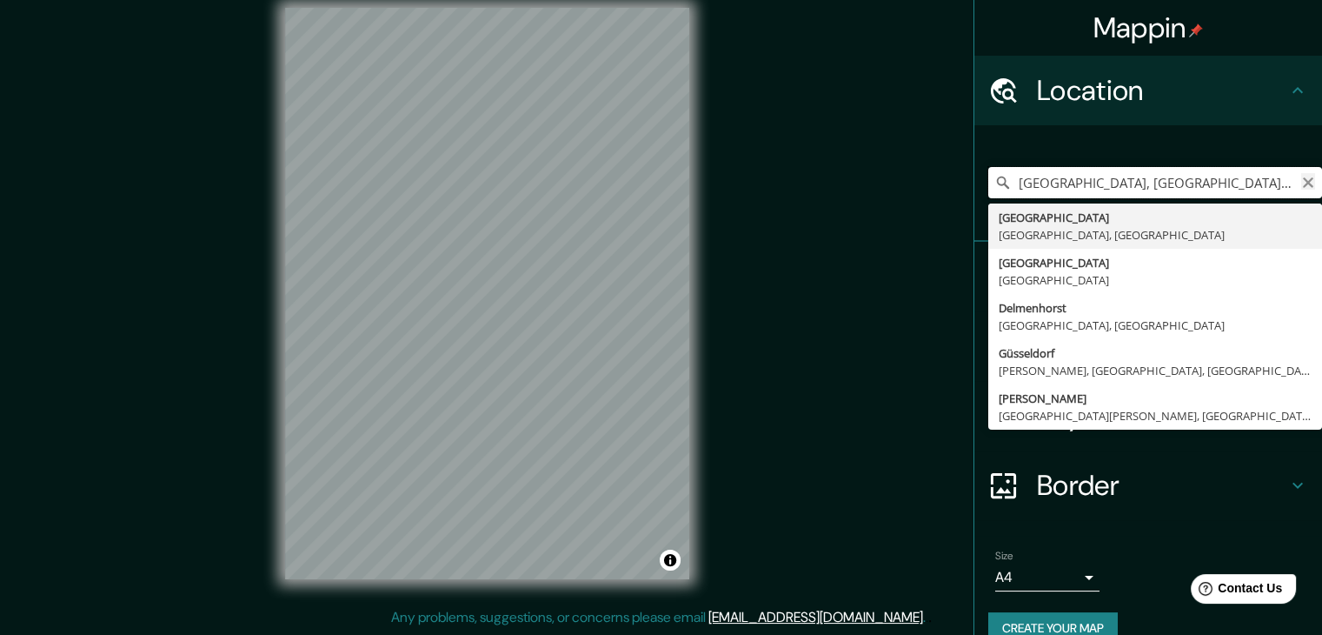
type input "[GEOGRAPHIC_DATA], [GEOGRAPHIC_DATA], [GEOGRAPHIC_DATA]"
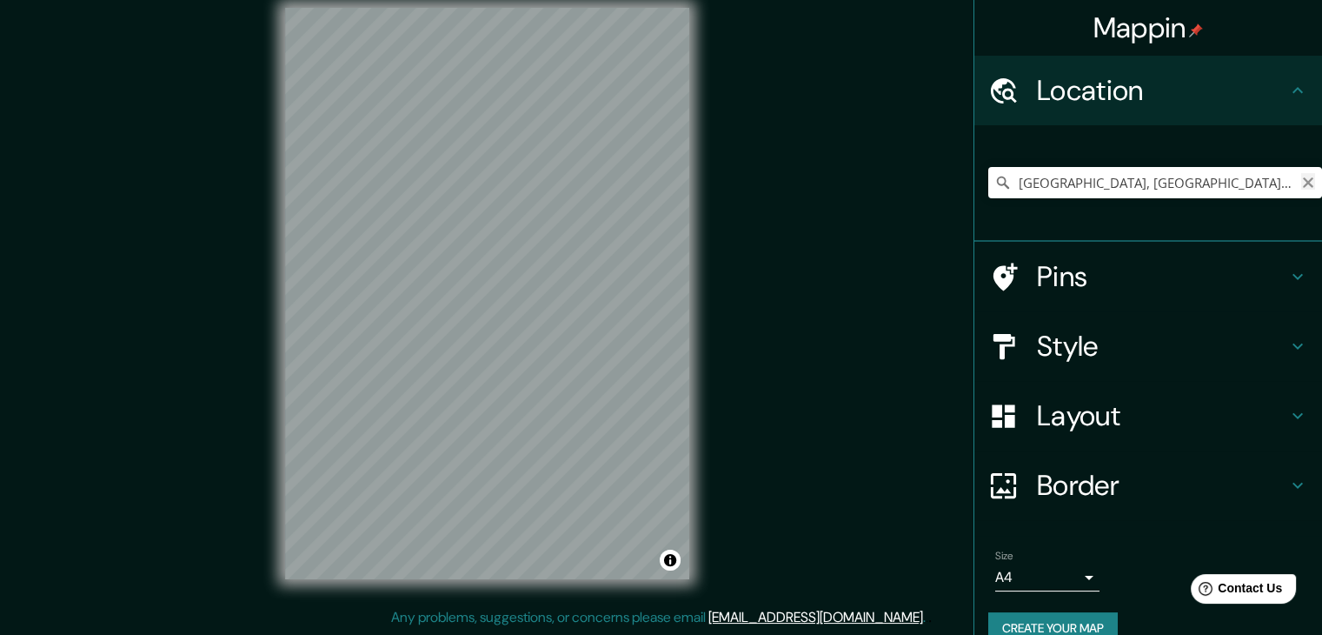
click at [1301, 183] on icon "Clear" at bounding box center [1308, 183] width 14 height 14
click at [1214, 172] on input "Pick your city or area" at bounding box center [1155, 182] width 334 height 31
paste input "Antigua sede del Colegio de Ingenieros Civiles de [GEOGRAPHIC_DATA]"
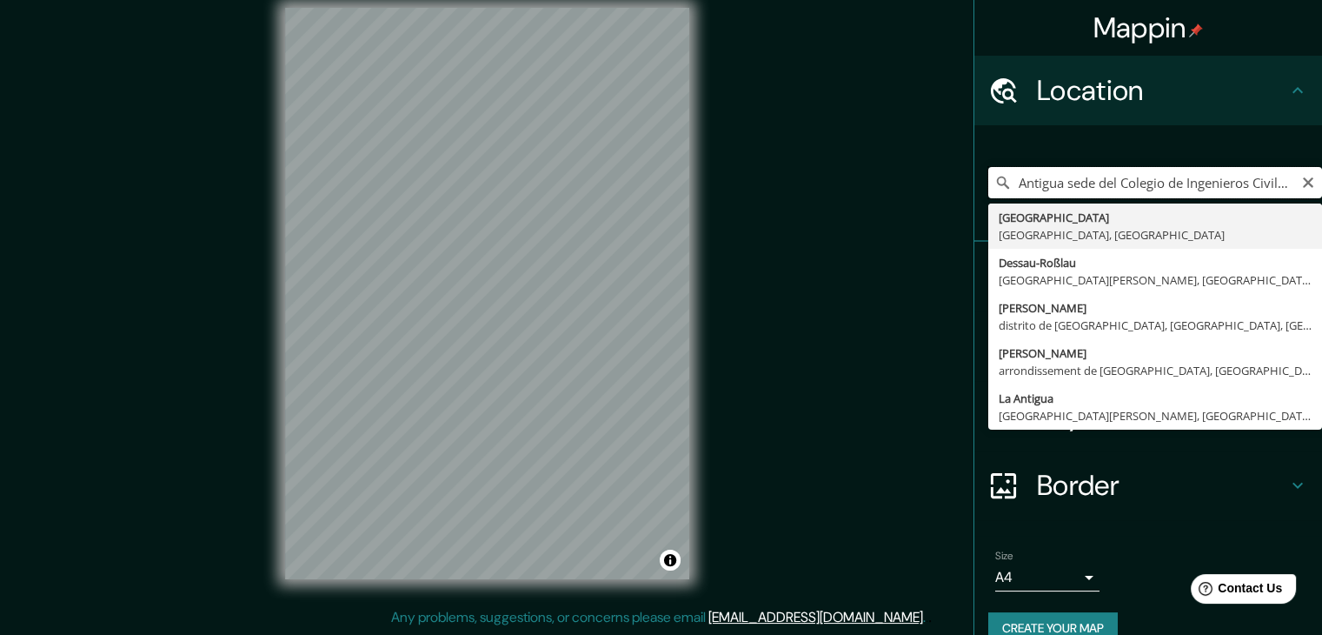
scroll to position [0, 97]
click at [1013, 182] on input "Antigua sede del Colegio de Ingenieros Civiles de [GEOGRAPHIC_DATA]" at bounding box center [1155, 182] width 334 height 31
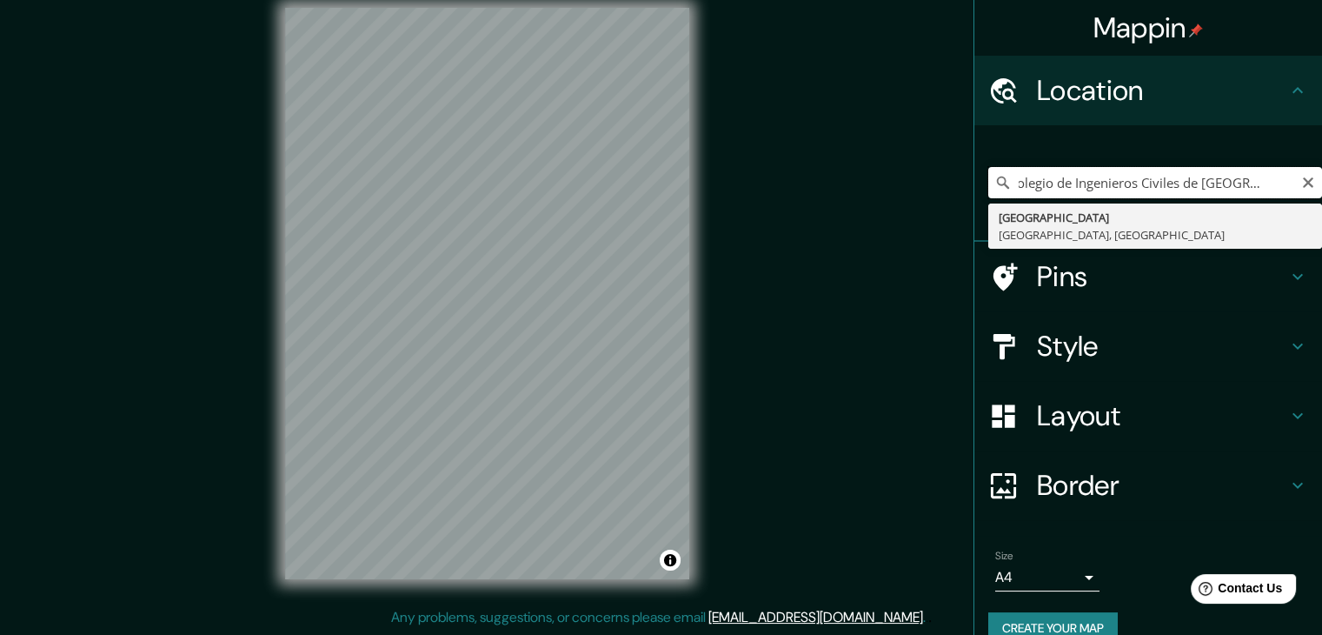
scroll to position [0, 0]
type input "Colegio de Ingenieros Civiles de [GEOGRAPHIC_DATA]"
click at [1307, 176] on input "Colegio de Ingenieros Civiles de [GEOGRAPHIC_DATA]" at bounding box center [1155, 182] width 334 height 31
click at [1302, 183] on input "Colegio de Ingenieros Civiles de [GEOGRAPHIC_DATA]" at bounding box center [1155, 182] width 334 height 31
click at [1301, 185] on icon "Clear" at bounding box center [1308, 183] width 14 height 14
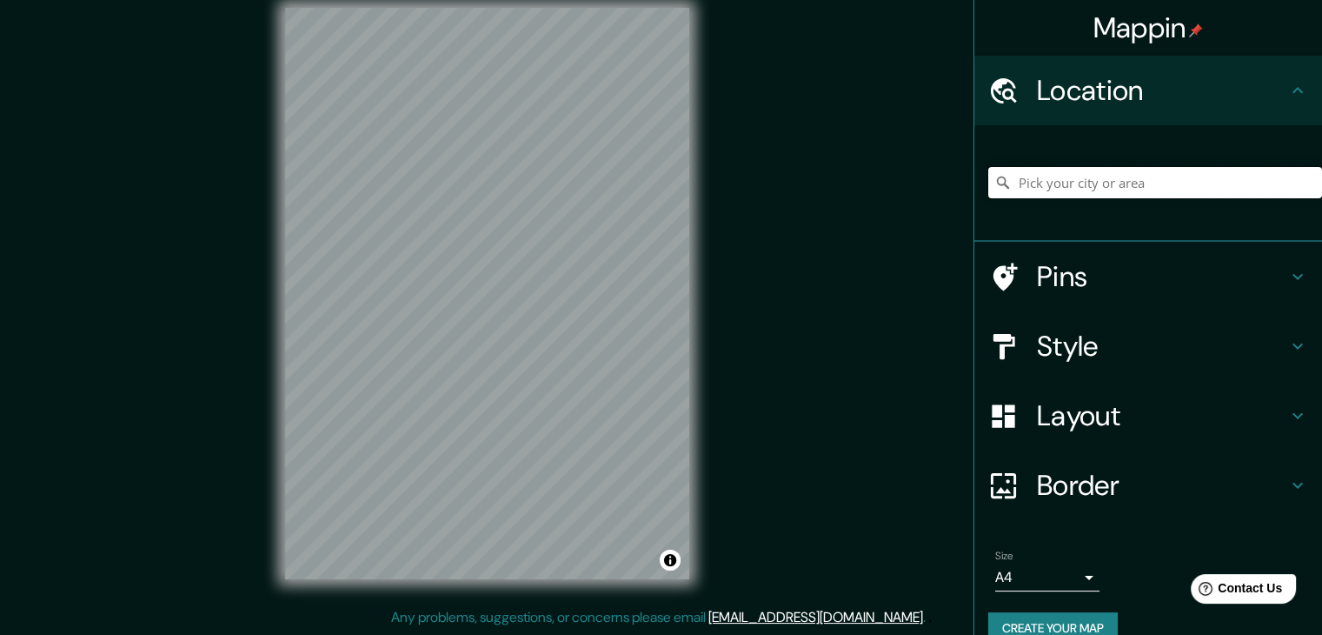
paste input "[PERSON_NAME], [PERSON_NAME], Nuevo Obispado, [GEOGRAPHIC_DATA], N.L."
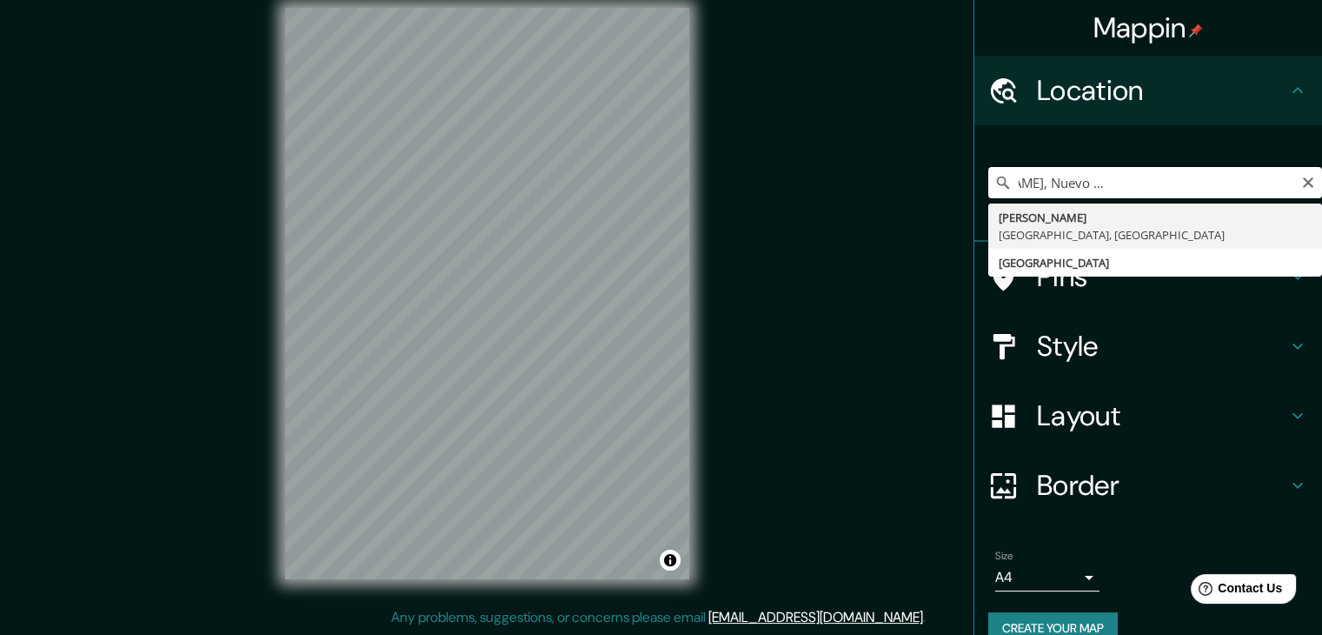
type input "[PERSON_NAME], [PERSON_NAME], Nuevo Obispado, [GEOGRAPHIC_DATA], N.L."
click at [915, 234] on div "Mappin Location [PERSON_NAME], [PERSON_NAME], [GEOGRAPHIC_DATA], [GEOGRAPHIC_DA…" at bounding box center [661, 307] width 1322 height 655
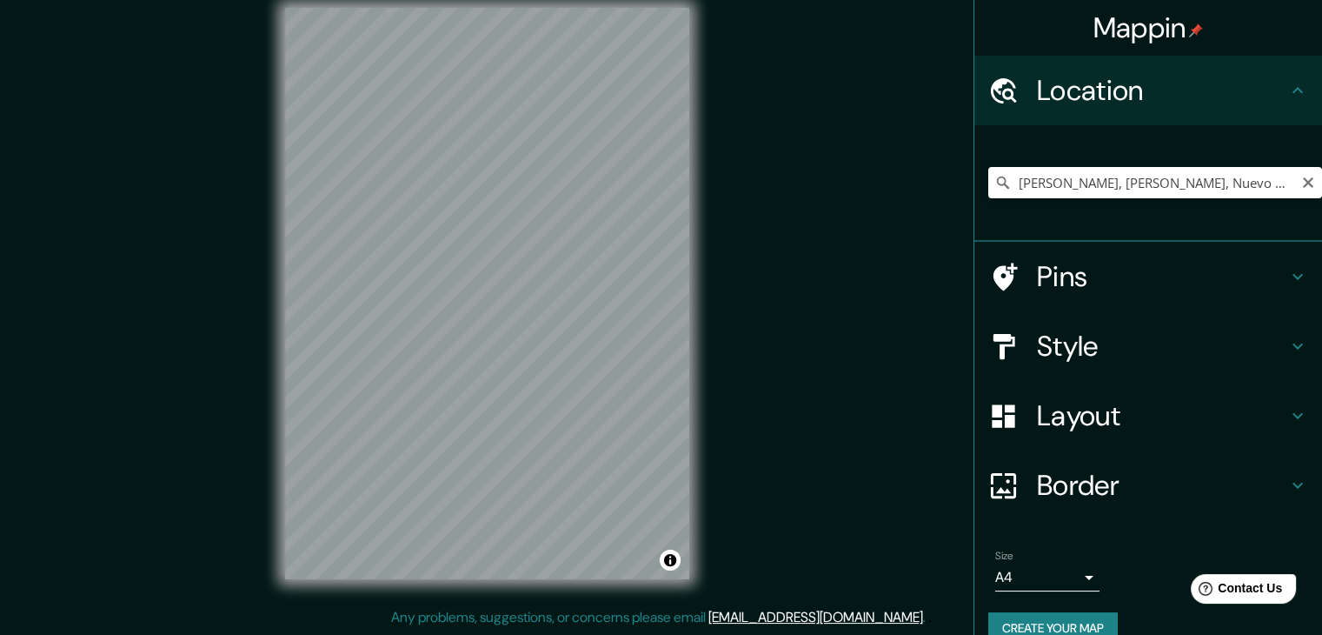
click at [994, 181] on icon at bounding box center [1002, 182] width 17 height 17
click at [1001, 183] on input "[PERSON_NAME], [PERSON_NAME], Nuevo Obispado, [GEOGRAPHIC_DATA], N.L." at bounding box center [1155, 182] width 334 height 31
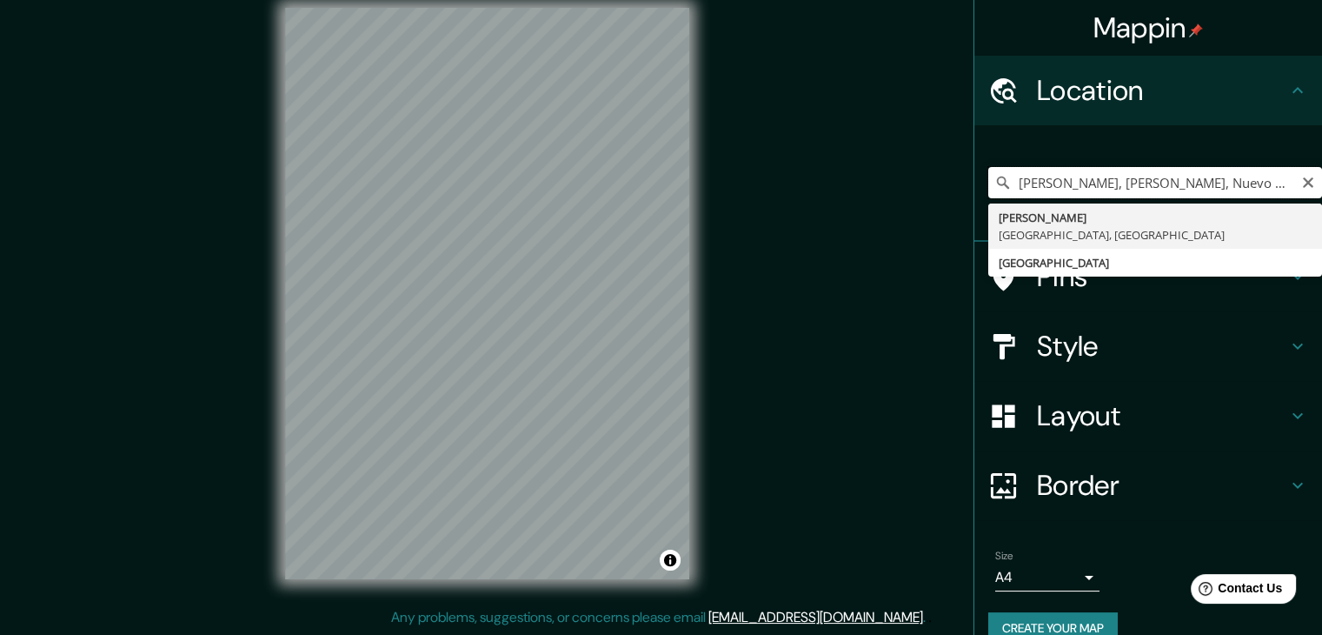
scroll to position [0, 182]
drag, startPoint x: 1001, startPoint y: 183, endPoint x: 1334, endPoint y: 203, distance: 333.4
click at [1321, 203] on html "Mappin Location [PERSON_NAME], [PERSON_NAME], [GEOGRAPHIC_DATA], [GEOGRAPHIC_DA…" at bounding box center [661, 297] width 1322 height 635
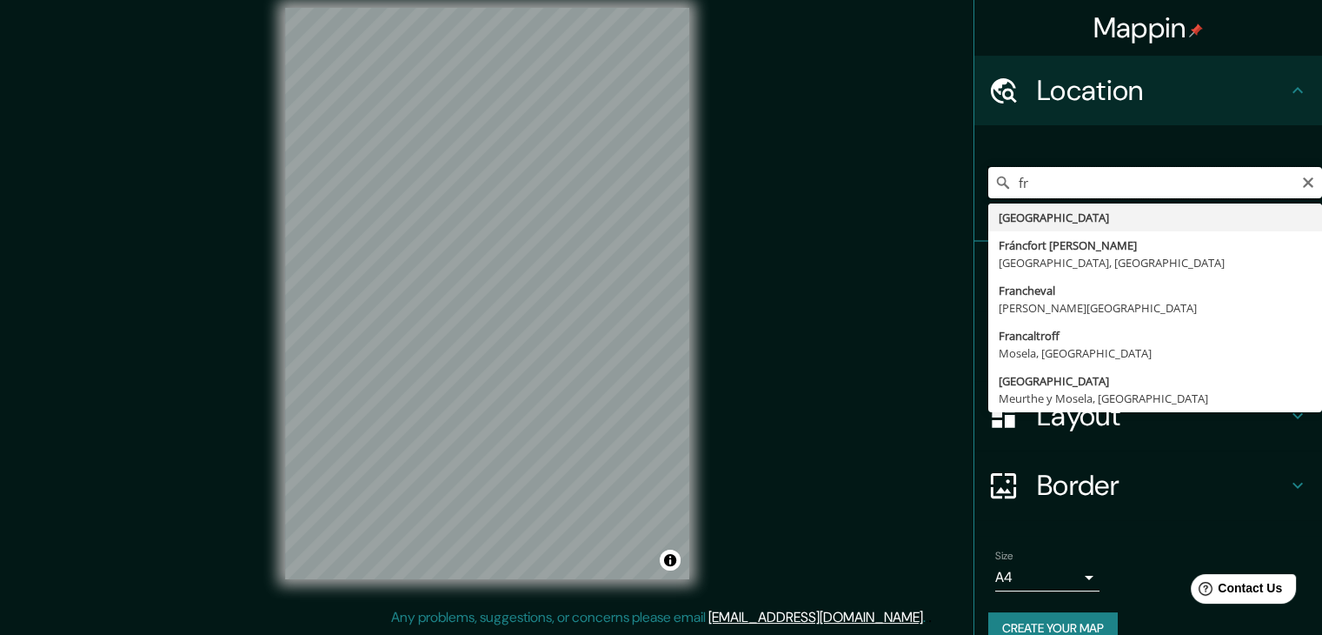
type input "f"
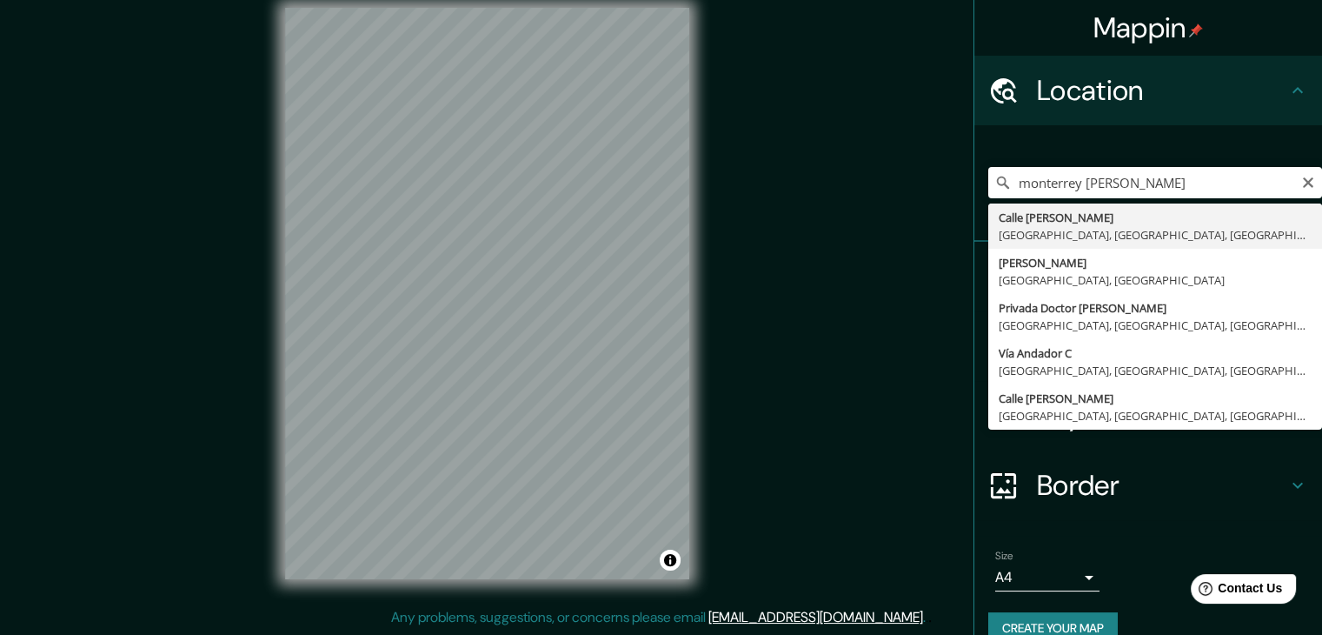
type input "[GEOGRAPHIC_DATA][PERSON_NAME], [GEOGRAPHIC_DATA], [GEOGRAPHIC_DATA]"
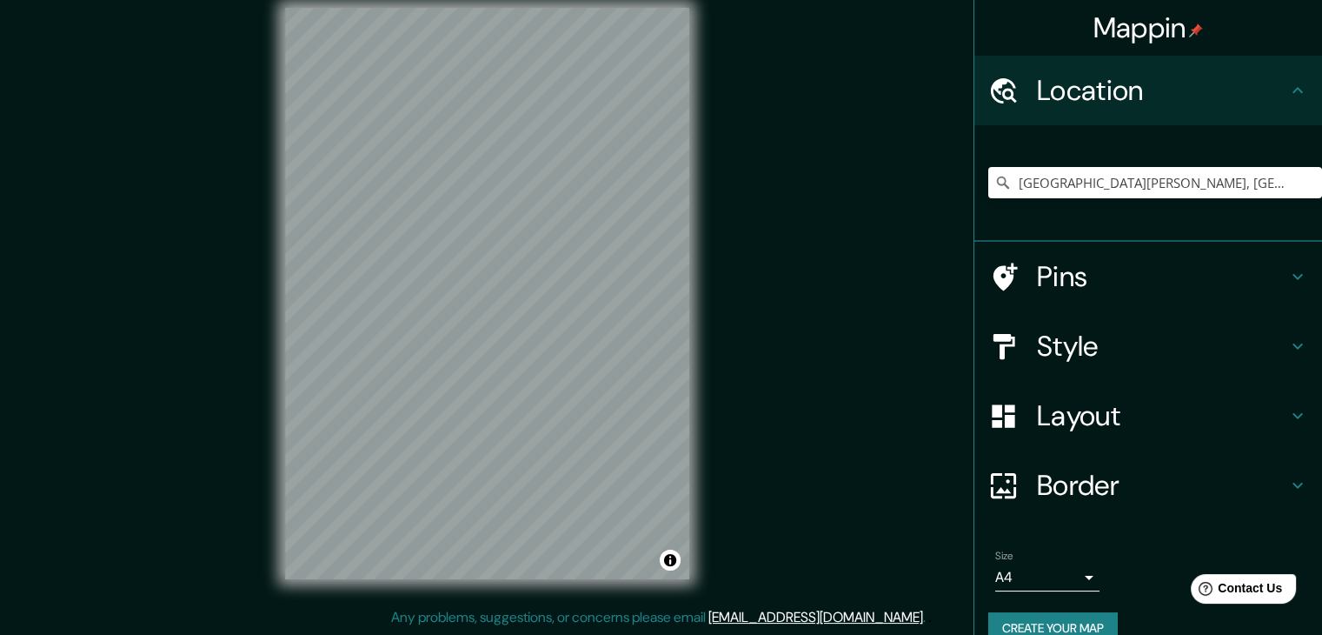
click at [1037, 343] on h4 "Style" at bounding box center [1162, 346] width 250 height 35
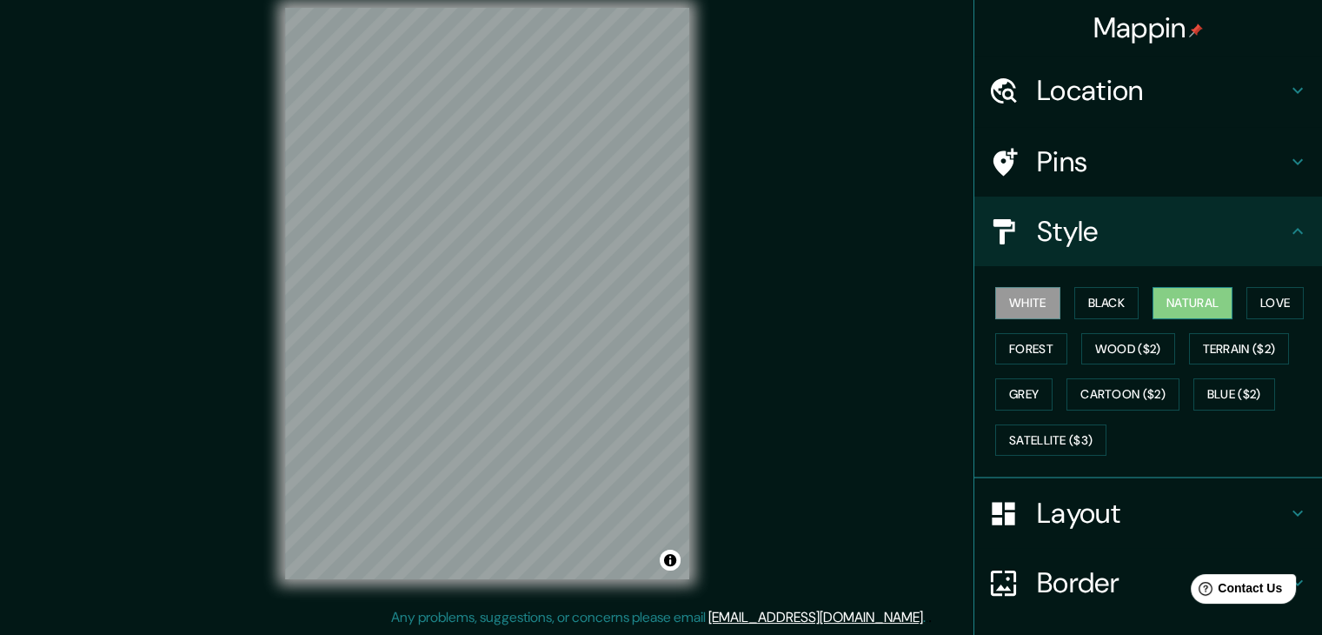
click at [1179, 296] on button "Natural" at bounding box center [1193, 303] width 80 height 32
click at [1266, 293] on button "Love" at bounding box center [1274, 303] width 57 height 32
click at [1208, 294] on button "Natural" at bounding box center [1193, 303] width 80 height 32
click at [1008, 338] on button "Forest" at bounding box center [1031, 349] width 72 height 32
click at [1178, 301] on button "Natural" at bounding box center [1193, 303] width 80 height 32
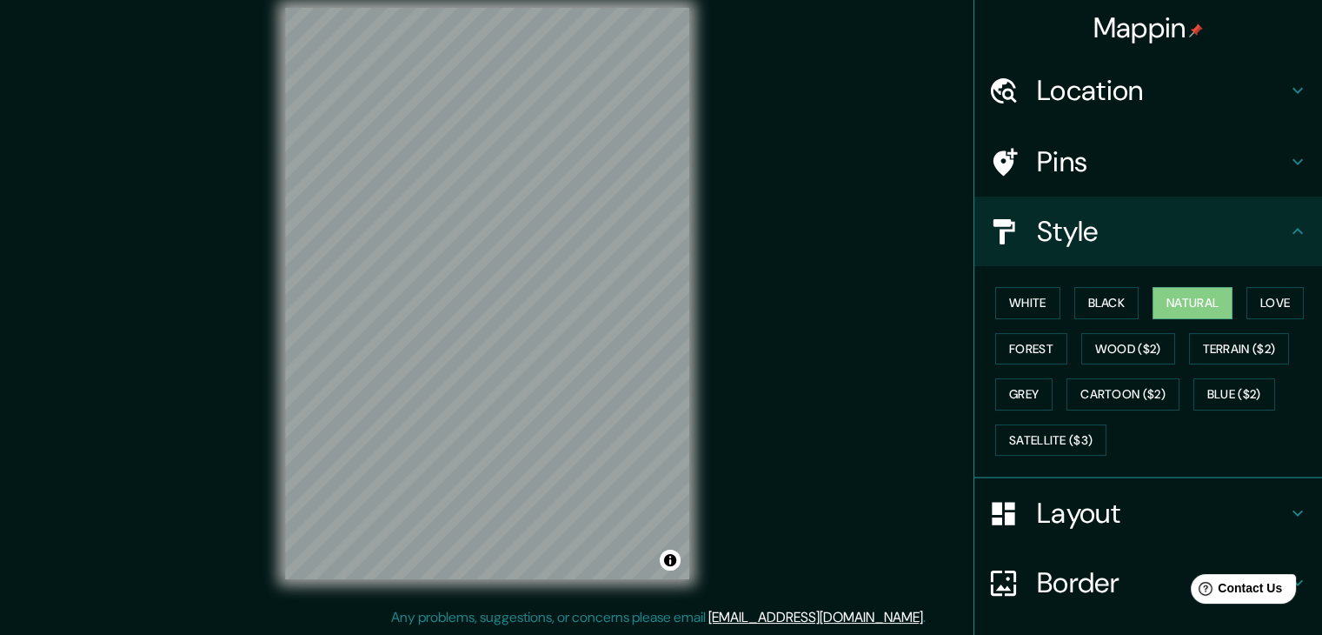
drag, startPoint x: 1088, startPoint y: 227, endPoint x: 1099, endPoint y: 227, distance: 10.4
click at [1095, 227] on h4 "Style" at bounding box center [1162, 231] width 250 height 35
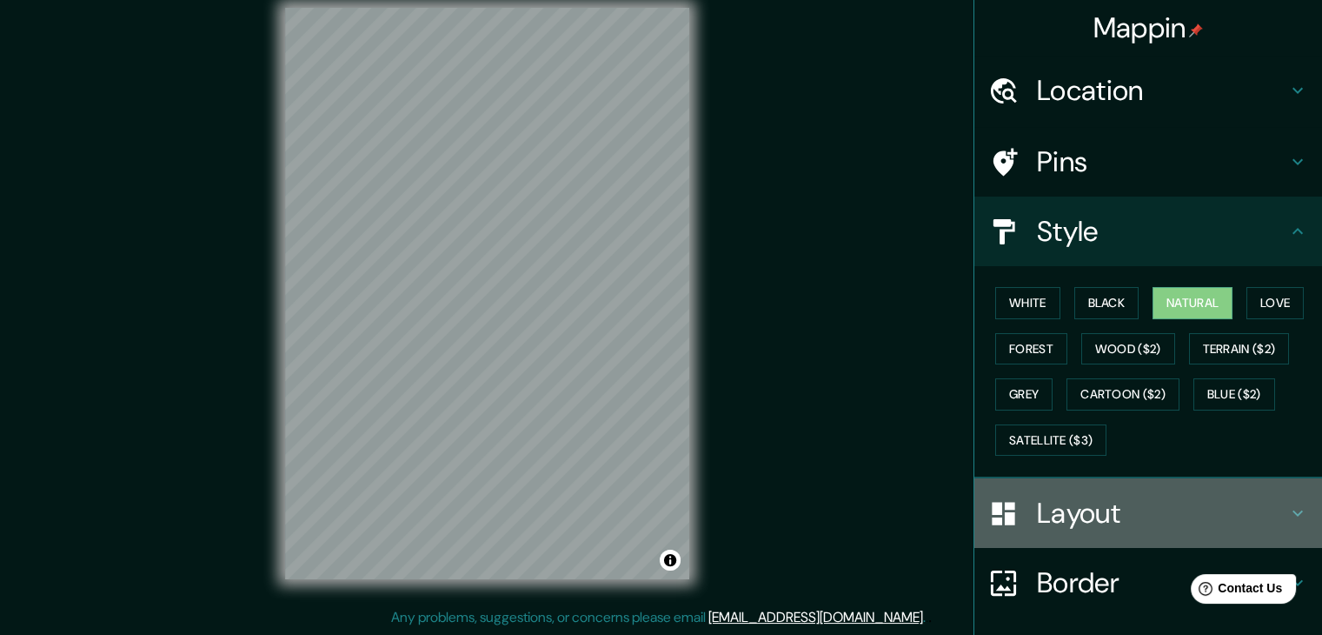
click at [1078, 496] on h4 "Layout" at bounding box center [1162, 512] width 250 height 35
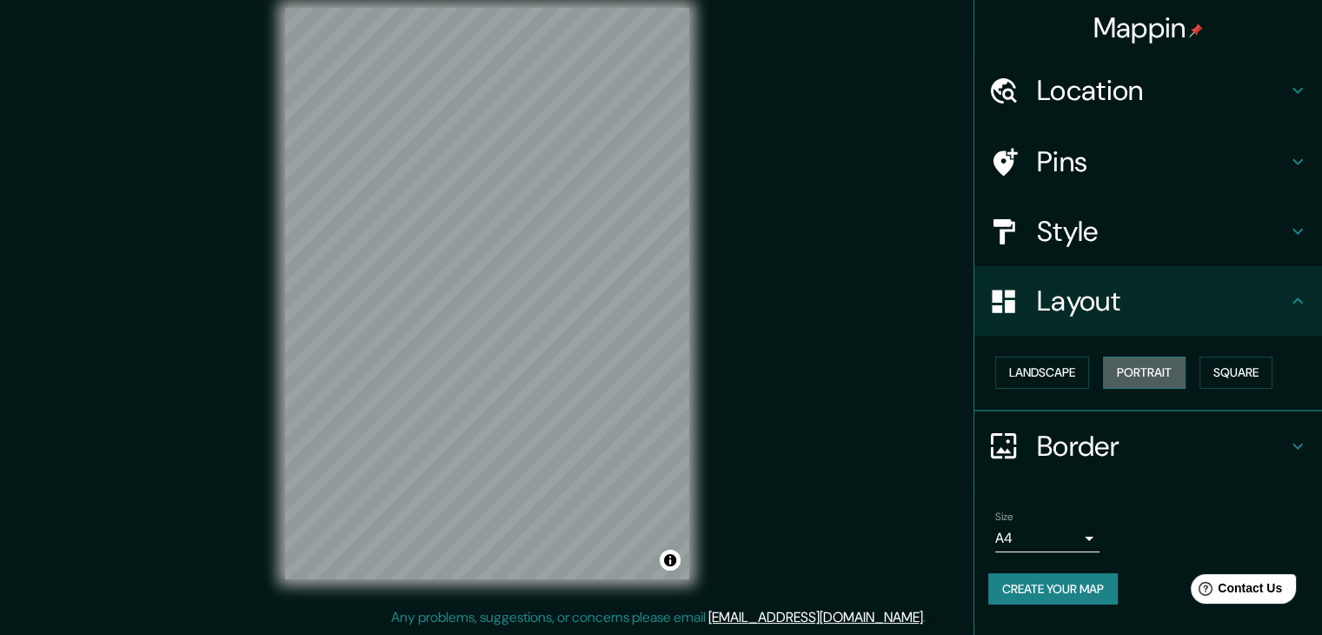
click at [1146, 374] on button "Portrait" at bounding box center [1144, 372] width 83 height 32
click at [1033, 380] on button "Landscape" at bounding box center [1042, 372] width 94 height 32
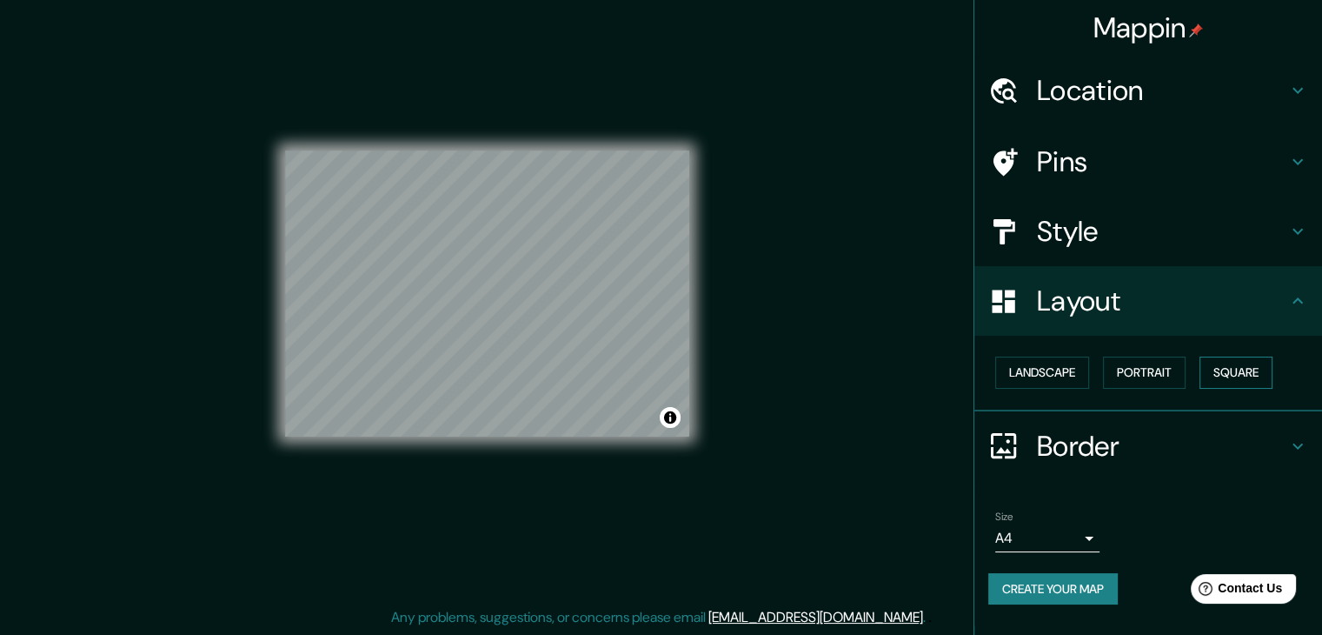
click at [1226, 371] on button "Square" at bounding box center [1235, 372] width 73 height 32
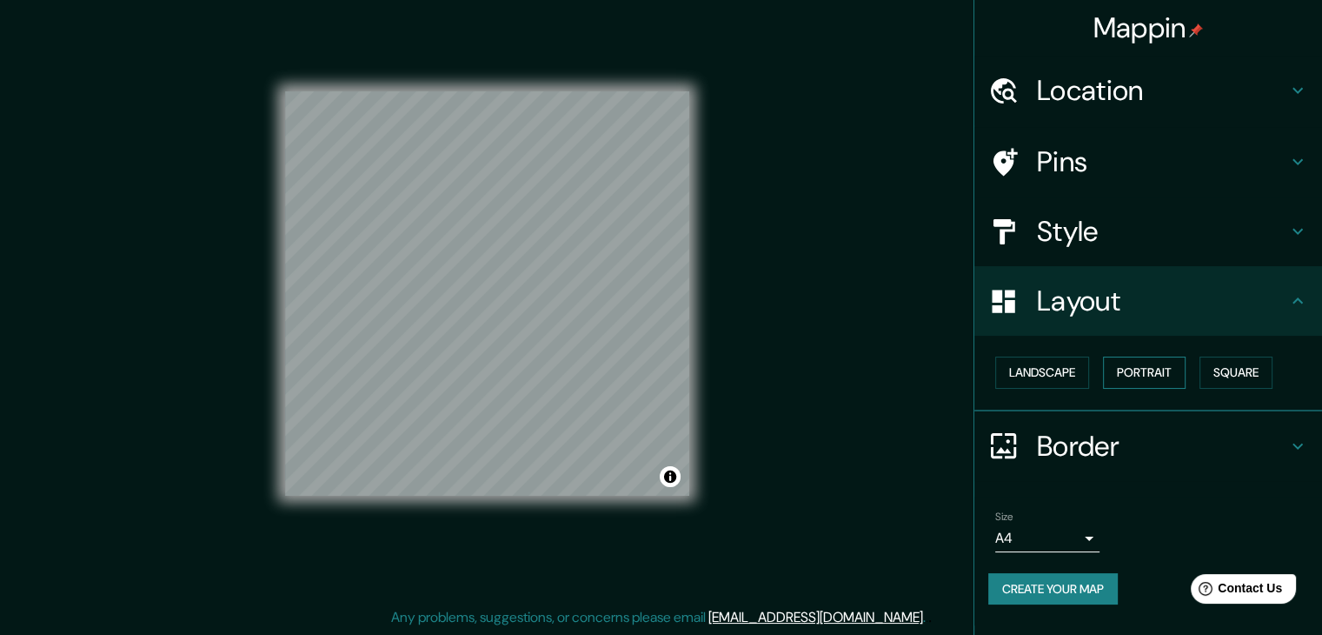
click at [1186, 369] on button "Portrait" at bounding box center [1144, 372] width 83 height 32
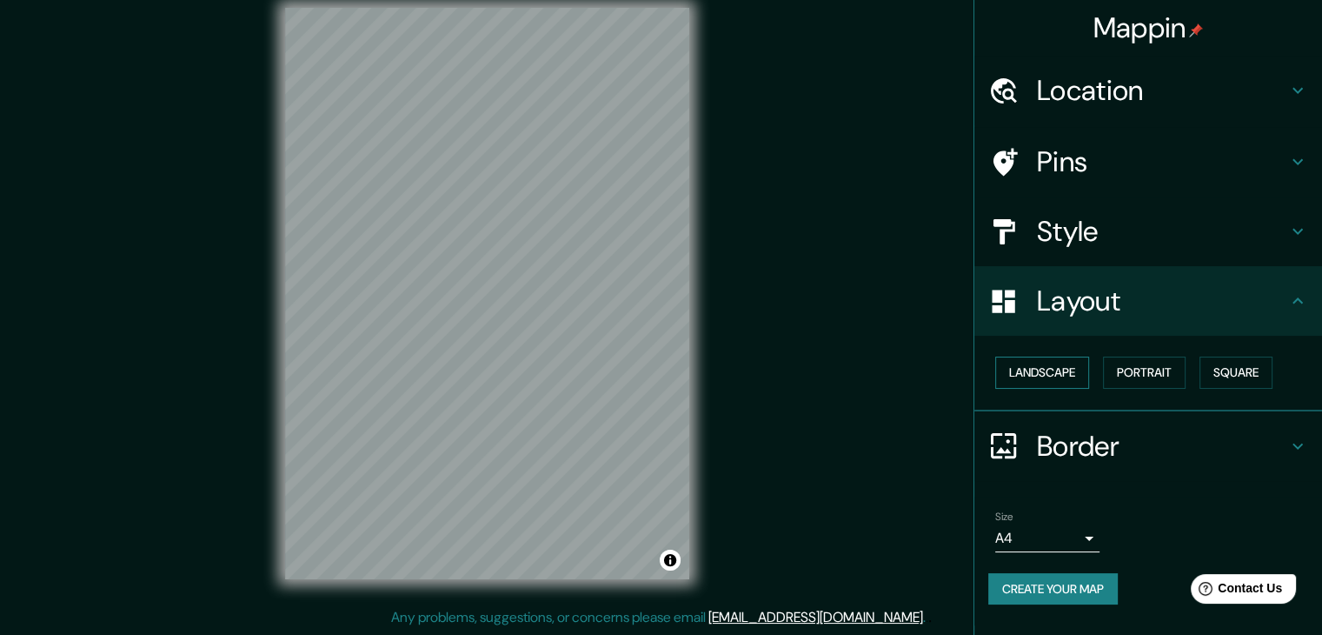
click at [1052, 369] on button "Landscape" at bounding box center [1042, 372] width 94 height 32
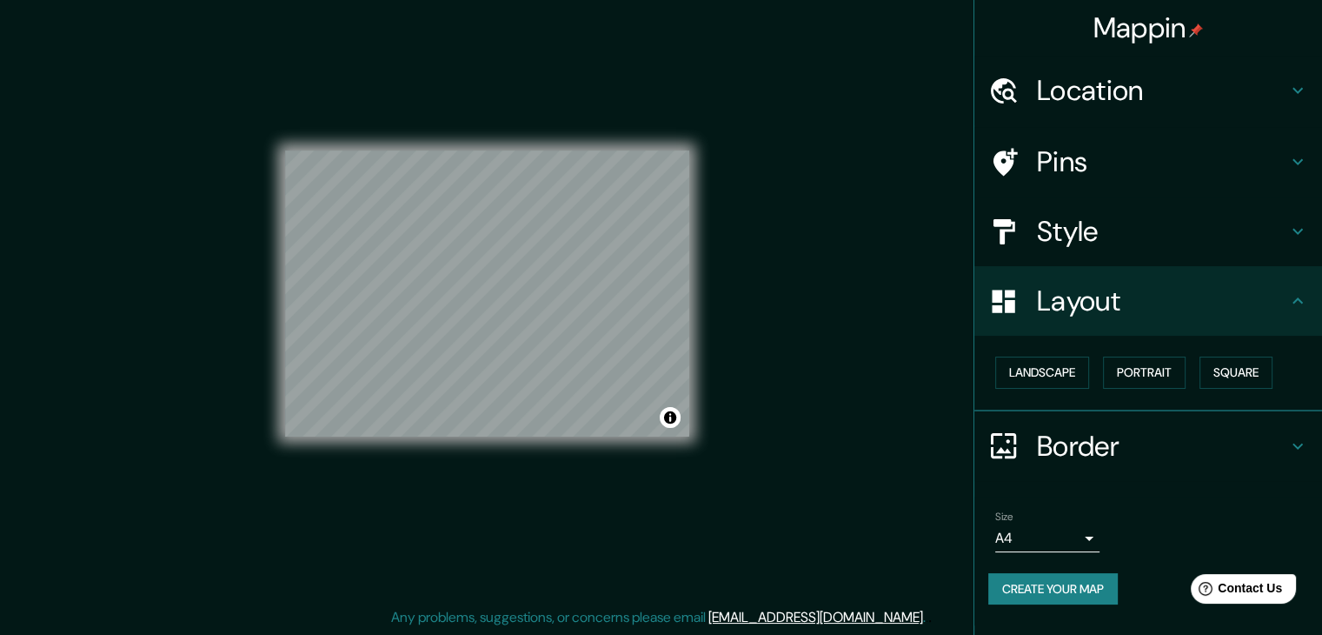
click at [1064, 565] on div "Size A4 single Create your map" at bounding box center [1148, 561] width 320 height 116
click at [1064, 578] on button "Create your map" at bounding box center [1053, 589] width 130 height 32
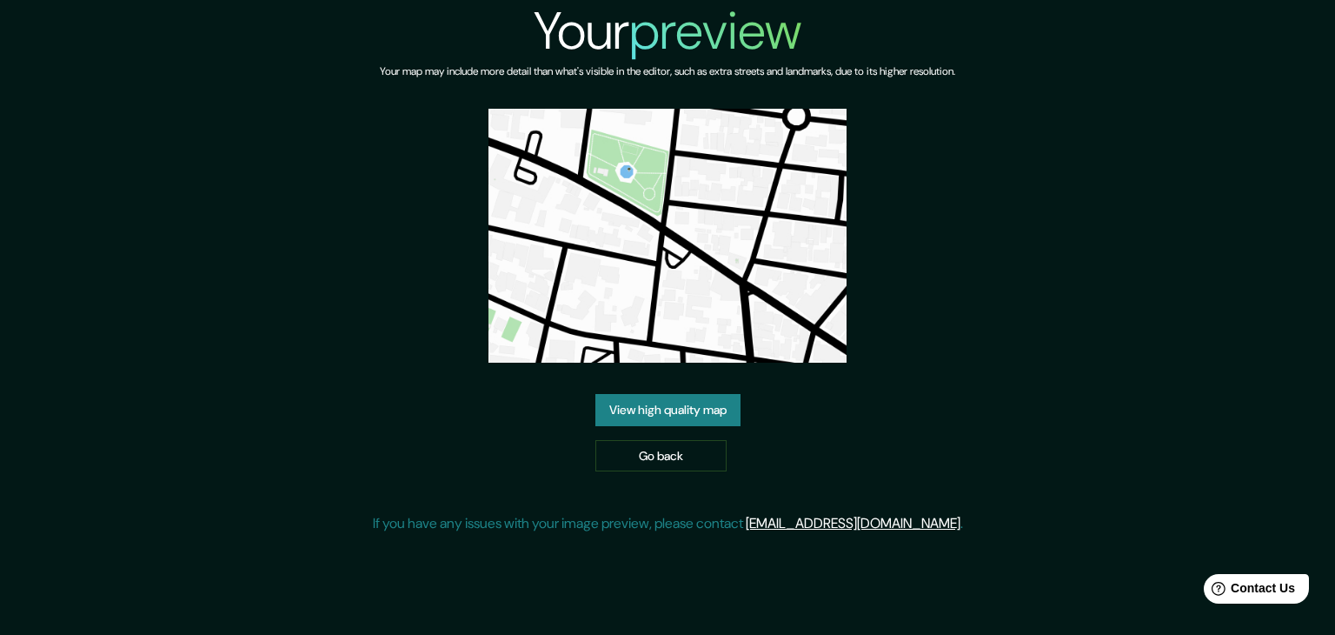
click at [716, 394] on link "View high quality map" at bounding box center [667, 410] width 145 height 32
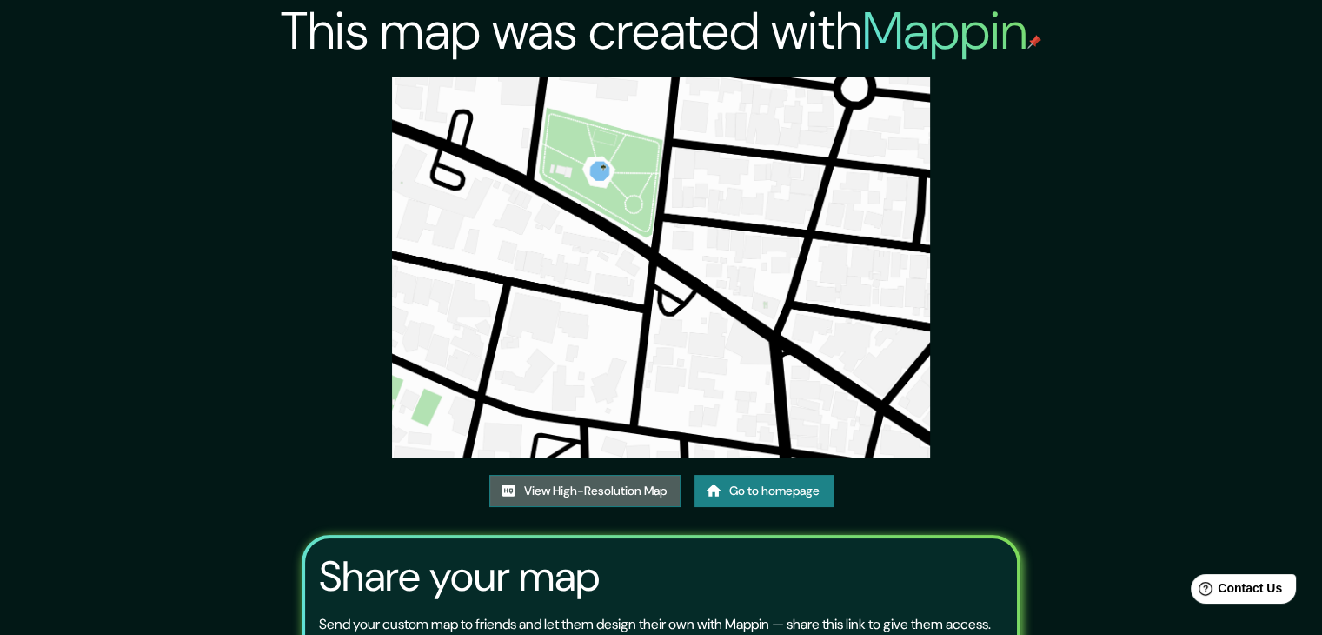
click at [566, 494] on link "View High-Resolution Map" at bounding box center [584, 491] width 191 height 32
